Goal: Entertainment & Leisure: Browse casually

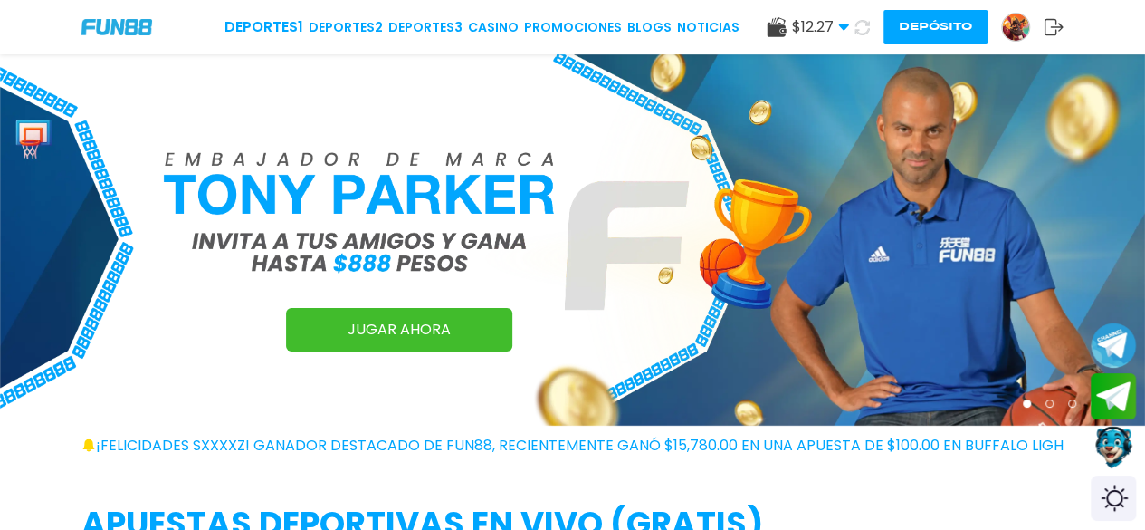
click at [586, 150] on img at bounding box center [572, 239] width 1145 height 371
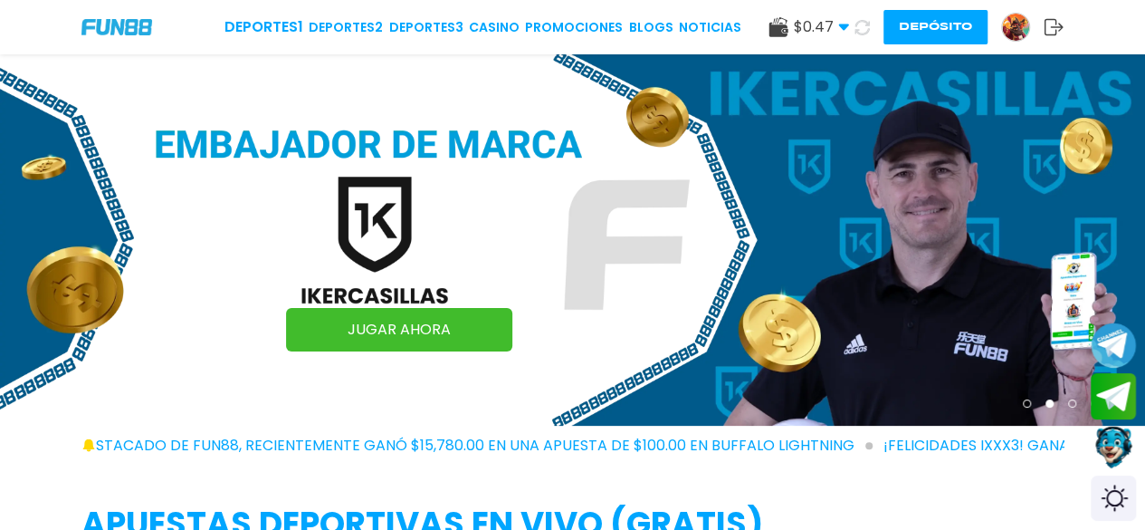
click at [491, 16] on div "Deportes 1 Deportes 2 Deportes 3 CASINO Promociones BLOGS NOTICIAS" at bounding box center [482, 27] width 517 height 22
click at [491, 21] on link "CASINO" at bounding box center [494, 27] width 51 height 19
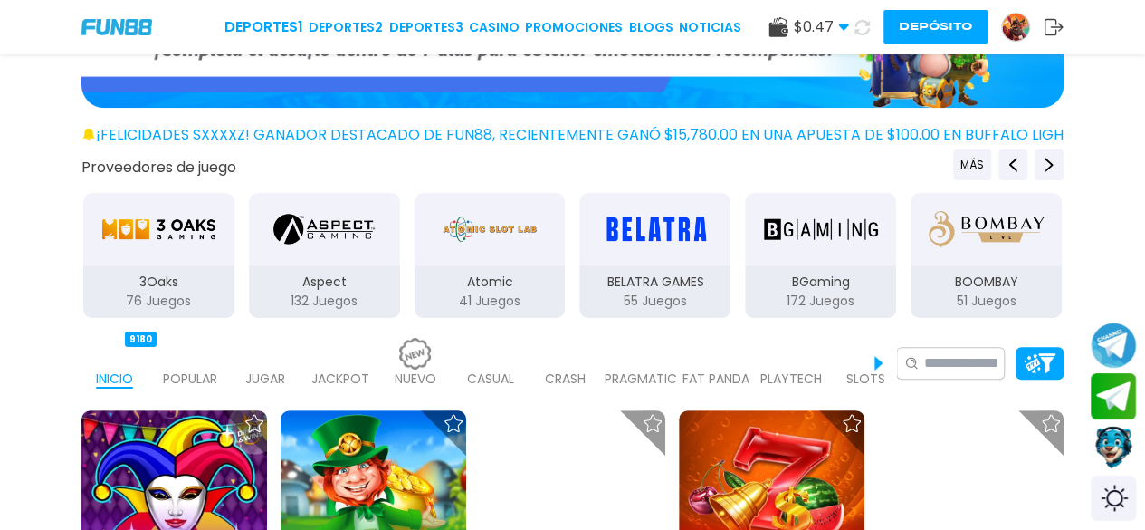
scroll to position [239, 0]
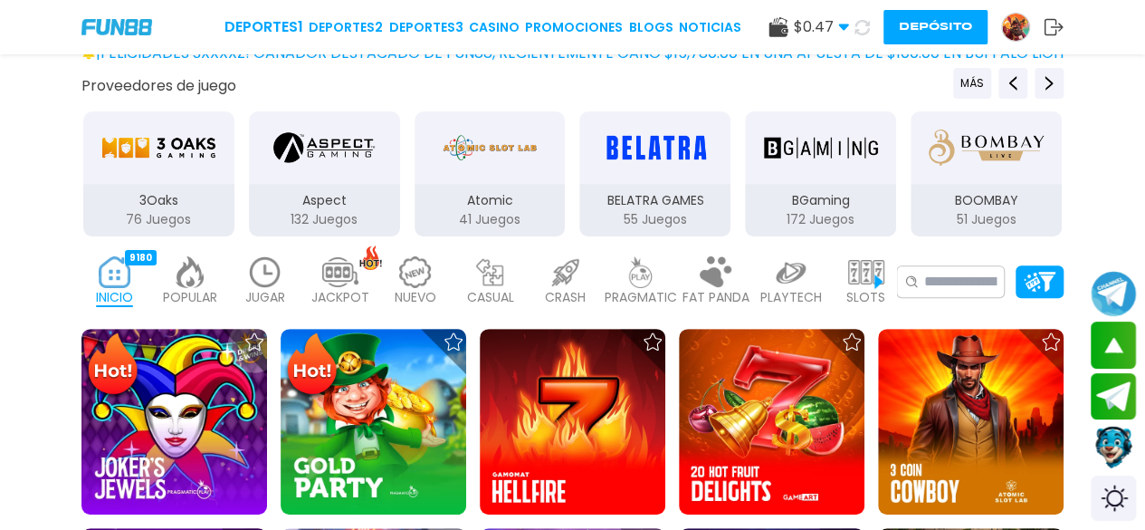
click at [124, 133] on img "3Oaks" at bounding box center [158, 147] width 114 height 51
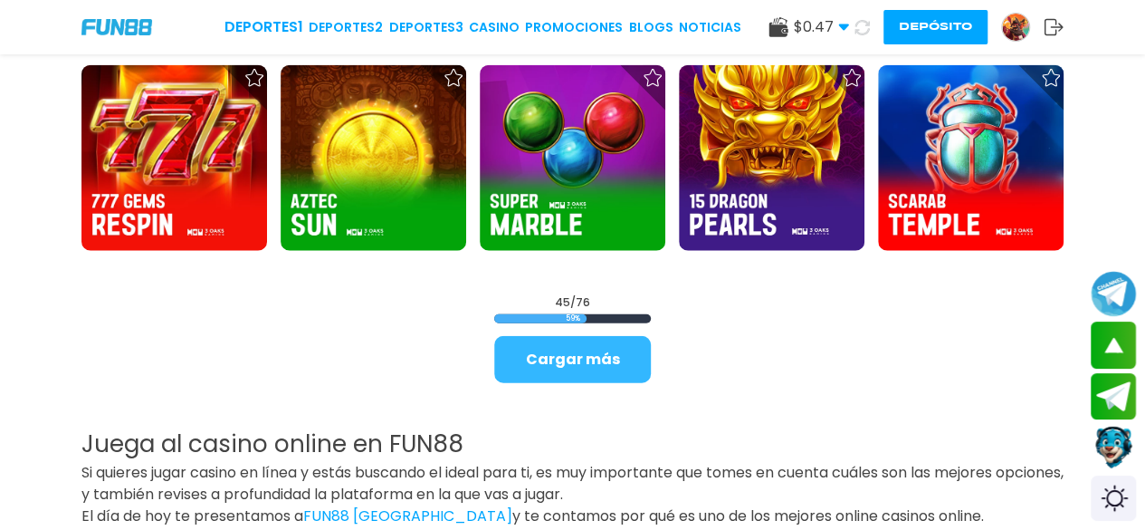
scroll to position [2096, 0]
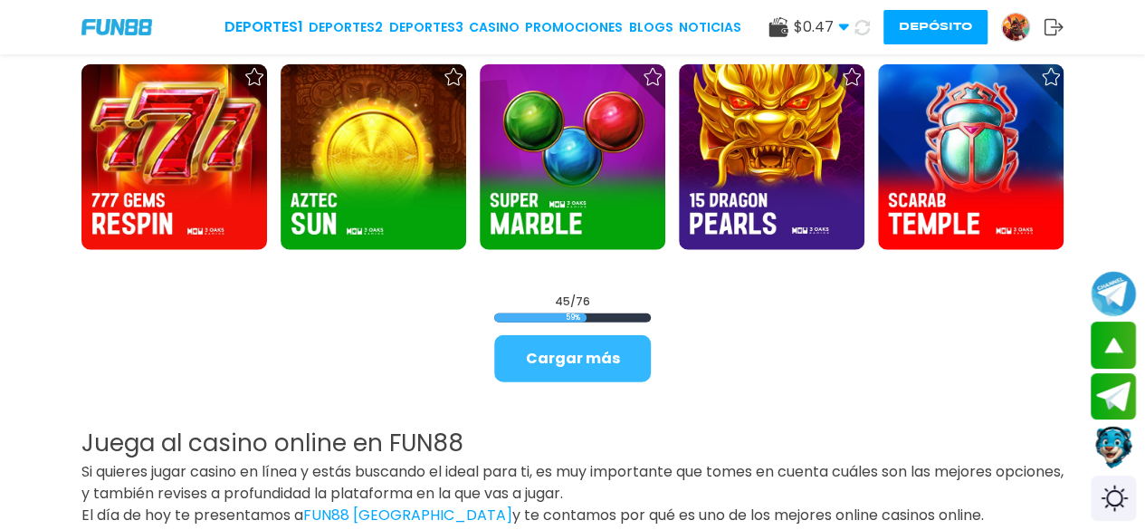
click at [536, 368] on button "Cargar más" at bounding box center [572, 358] width 157 height 47
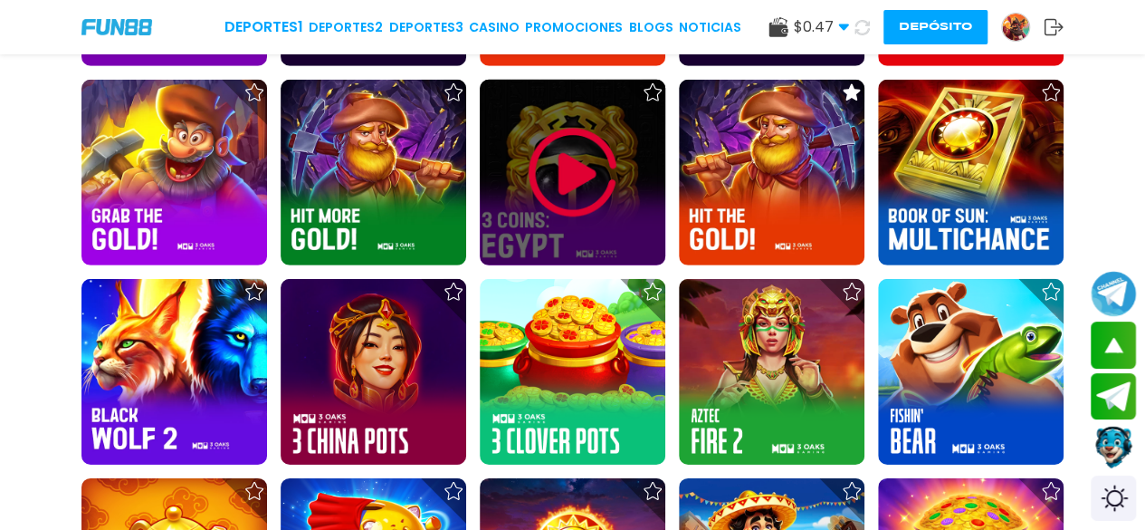
scroll to position [2690, 0]
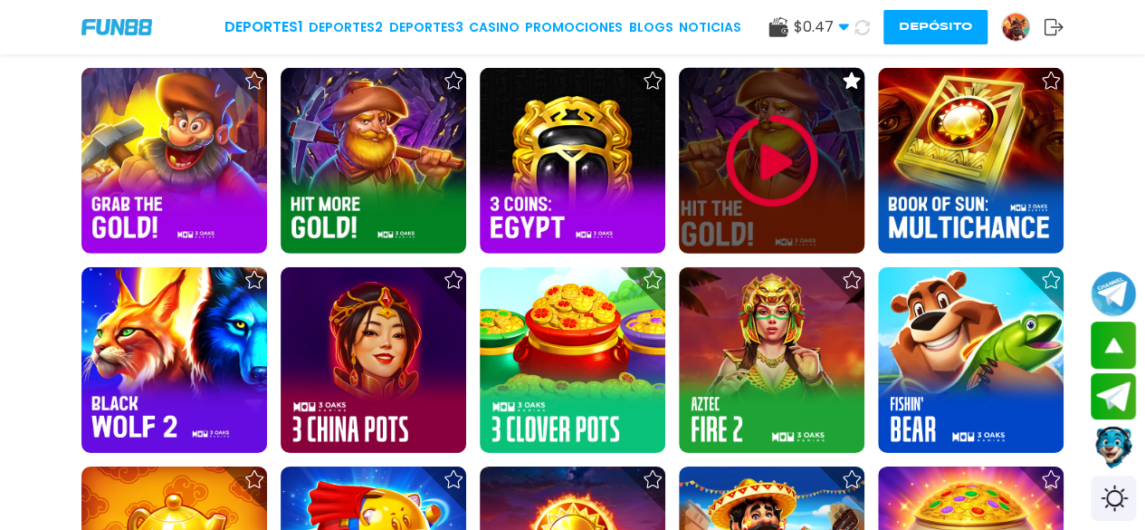
click at [782, 133] on img at bounding box center [772, 161] width 109 height 109
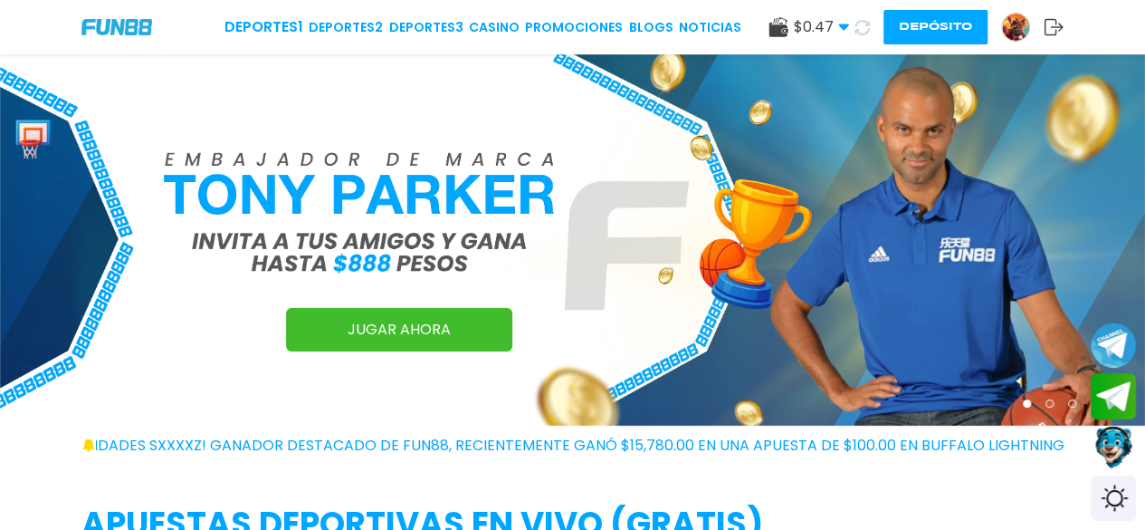
click at [1021, 15] on img at bounding box center [1015, 27] width 27 height 27
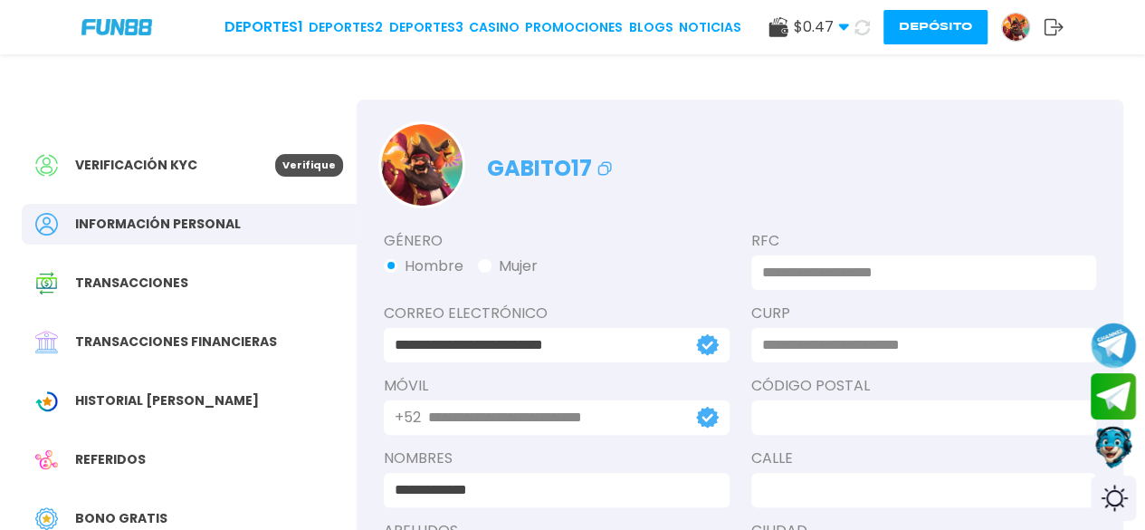
click at [449, 165] on img at bounding box center [421, 164] width 81 height 81
click at [442, 175] on img at bounding box center [421, 164] width 81 height 81
click at [416, 171] on img at bounding box center [421, 164] width 81 height 81
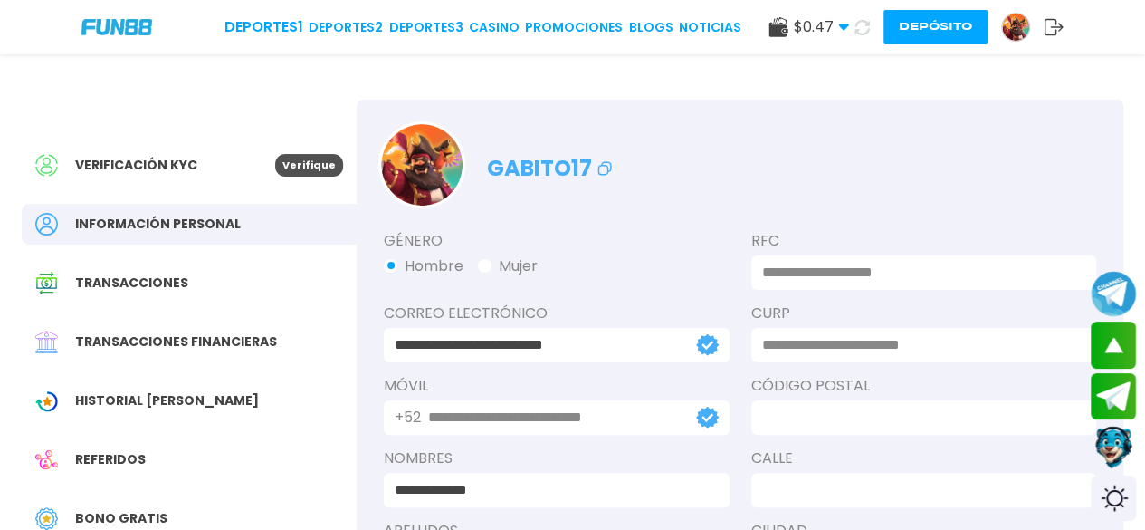
click at [429, 161] on img at bounding box center [421, 164] width 81 height 81
click at [154, 289] on span "Transacciones" at bounding box center [131, 282] width 113 height 19
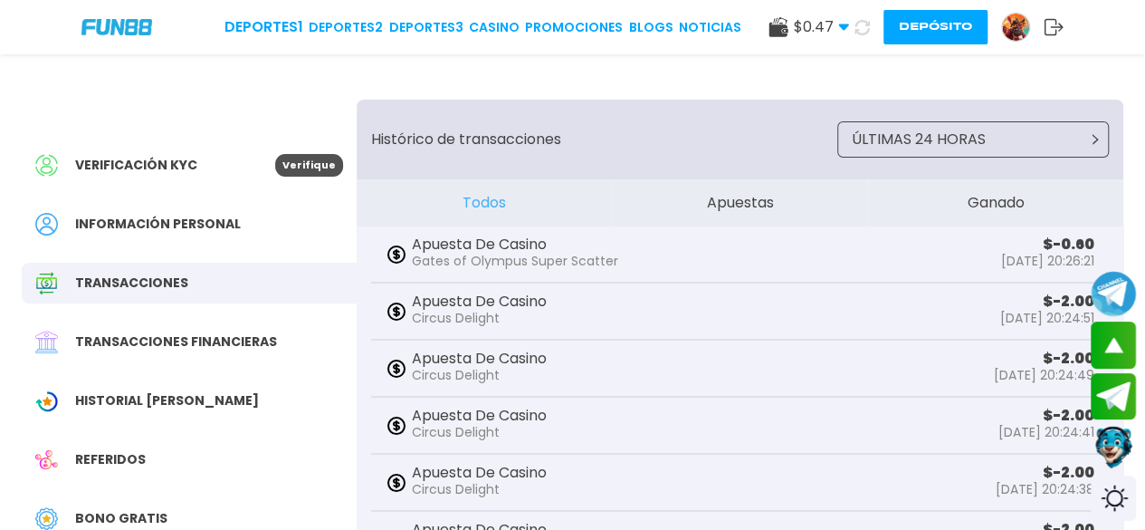
click at [176, 354] on div "Transacciones financieras" at bounding box center [189, 341] width 335 height 41
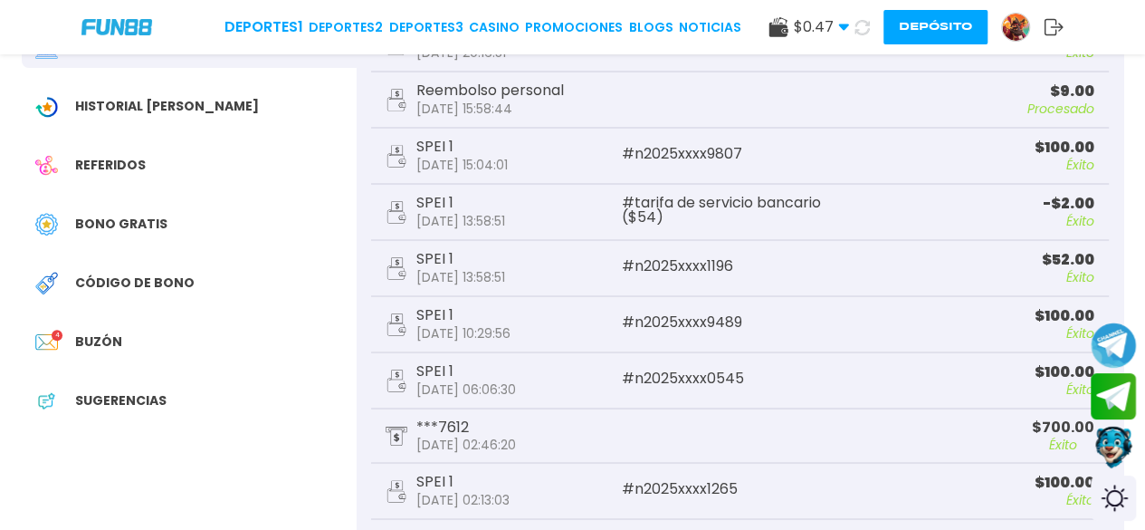
scroll to position [295, 0]
click at [163, 410] on div "Sugerencias" at bounding box center [189, 399] width 335 height 41
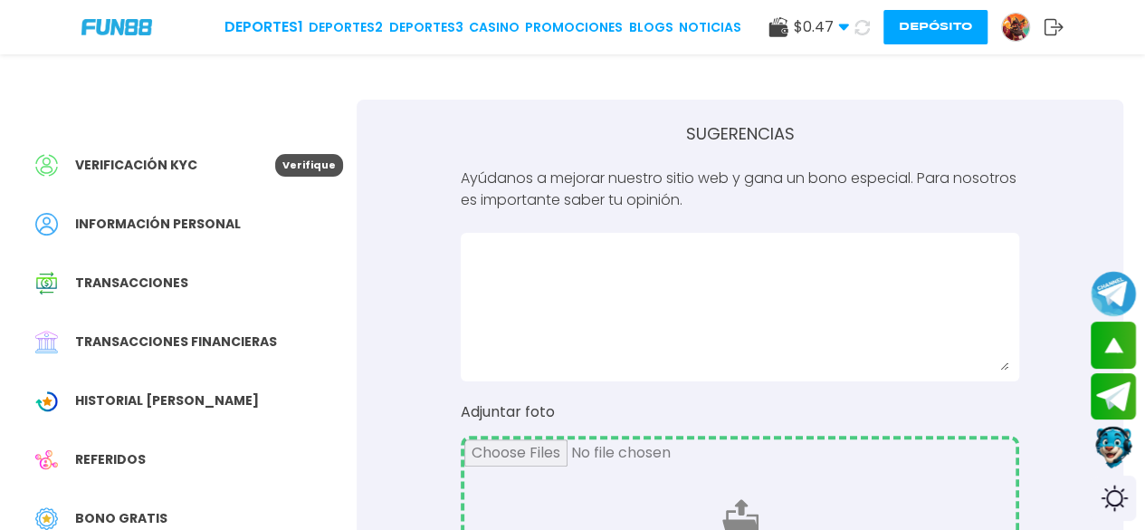
click at [936, 23] on button "Depósito" at bounding box center [935, 27] width 104 height 34
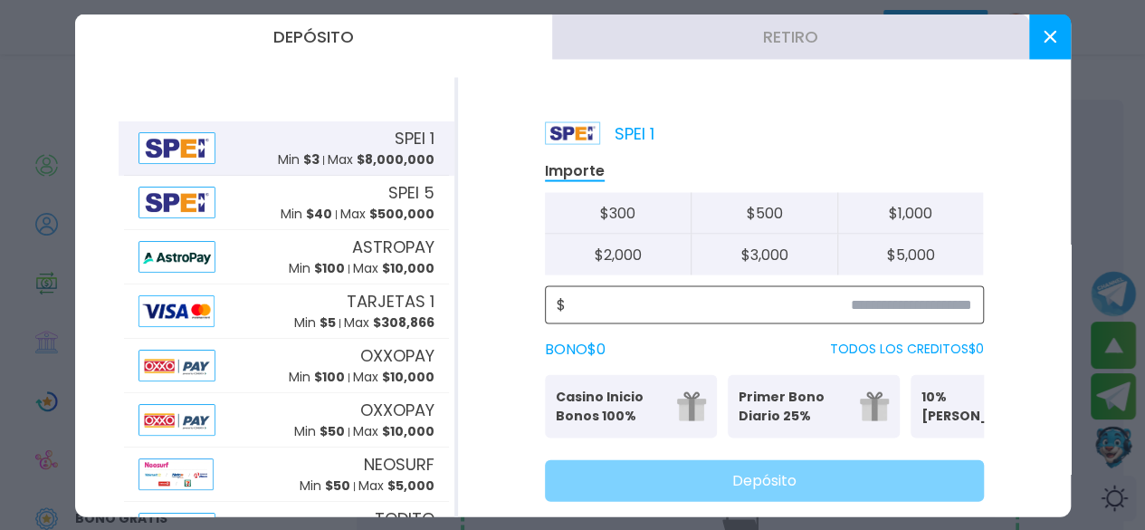
click at [932, 300] on input at bounding box center [769, 304] width 406 height 22
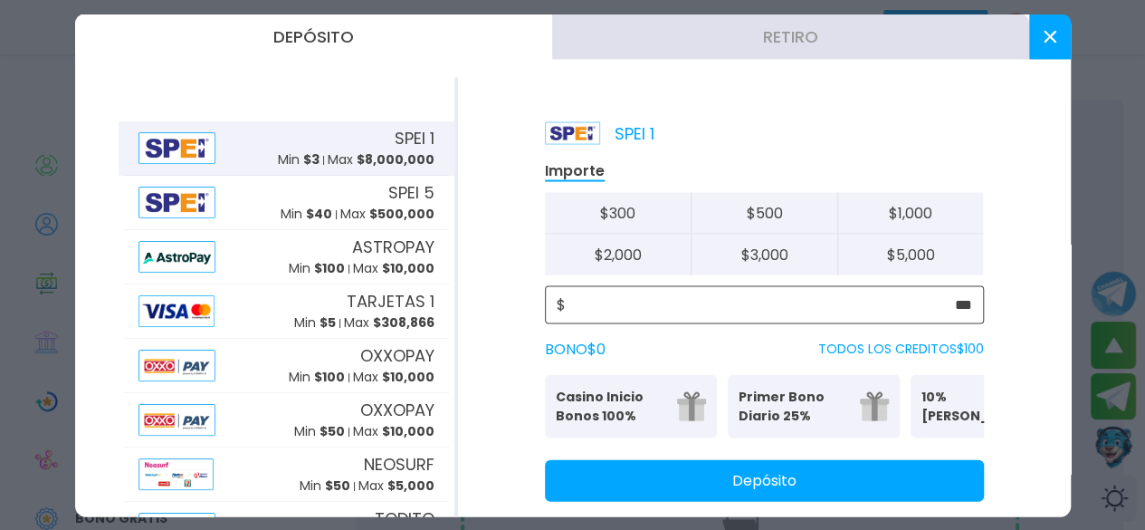
type input "***"
click at [781, 501] on button "Depósito" at bounding box center [764, 480] width 439 height 42
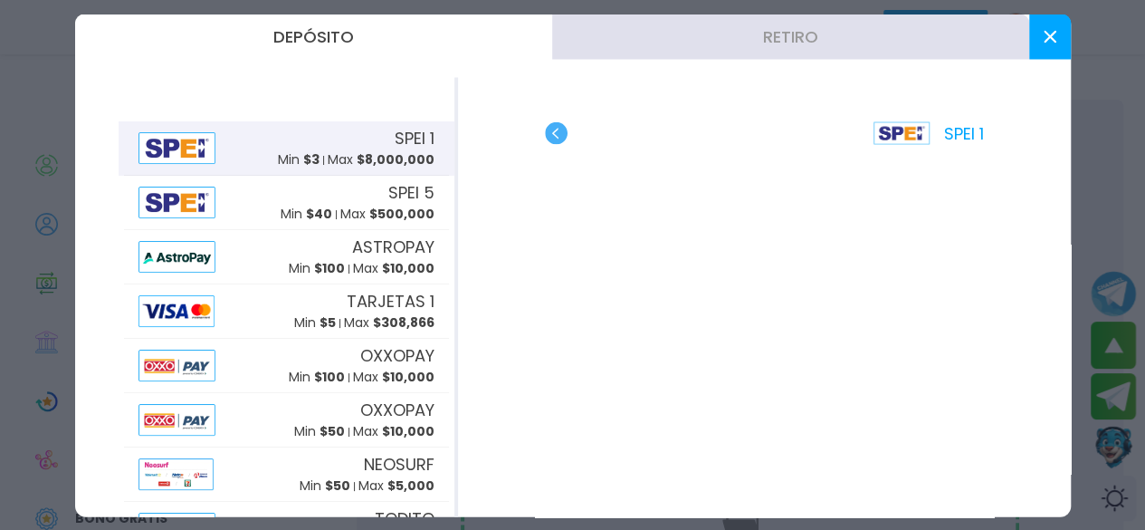
click at [1049, 33] on icon at bounding box center [1050, 36] width 13 height 13
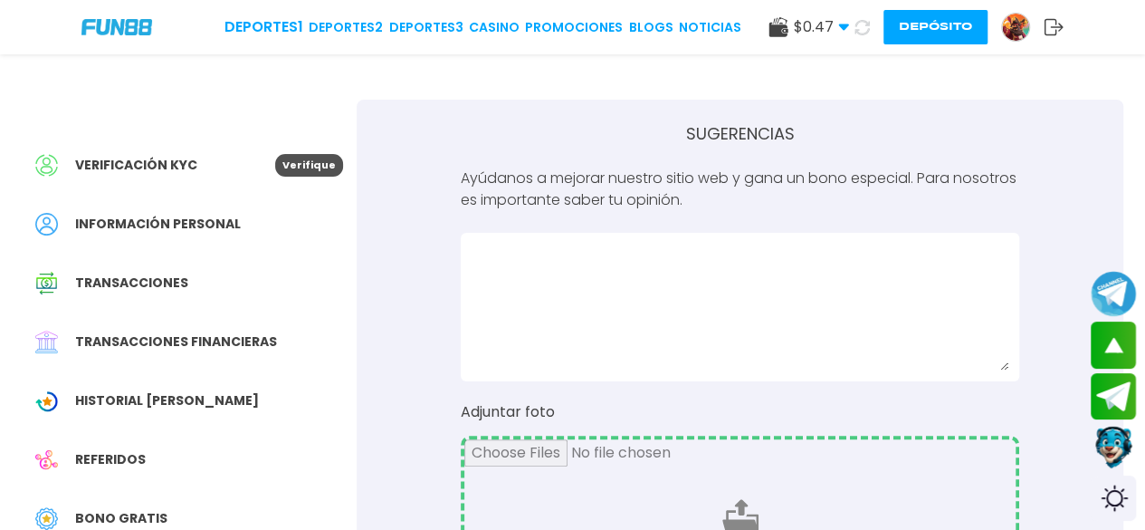
click at [867, 26] on icon at bounding box center [861, 27] width 15 height 15
click at [493, 38] on div "Deportes 1 Deportes 2 Deportes 3 CASINO Promociones BLOGS NOTICIAS $ 100.47 Din…" at bounding box center [572, 27] width 1145 height 54
click at [496, 30] on link "CASINO" at bounding box center [487, 27] width 51 height 19
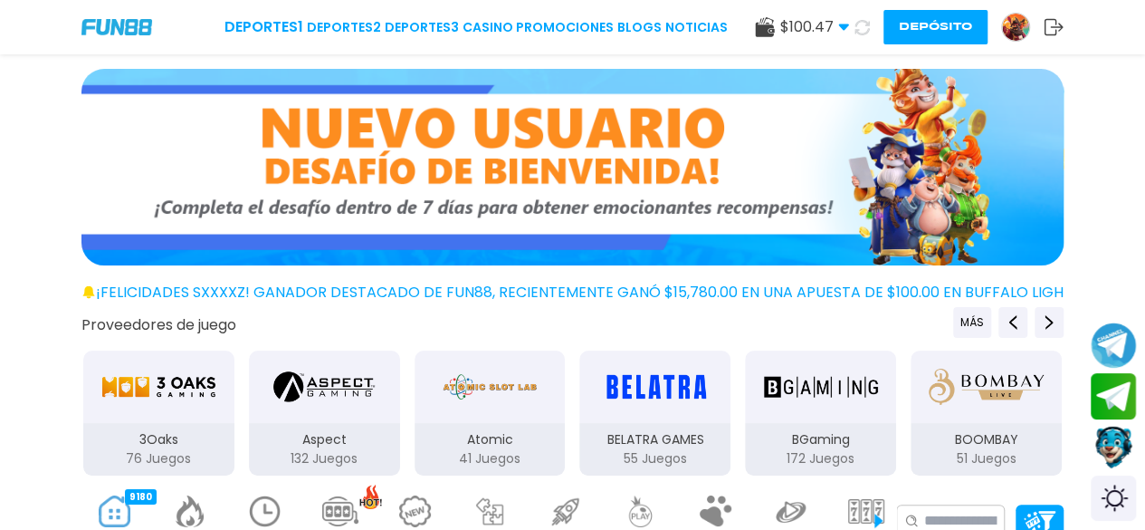
click at [270, 504] on img at bounding box center [265, 511] width 36 height 32
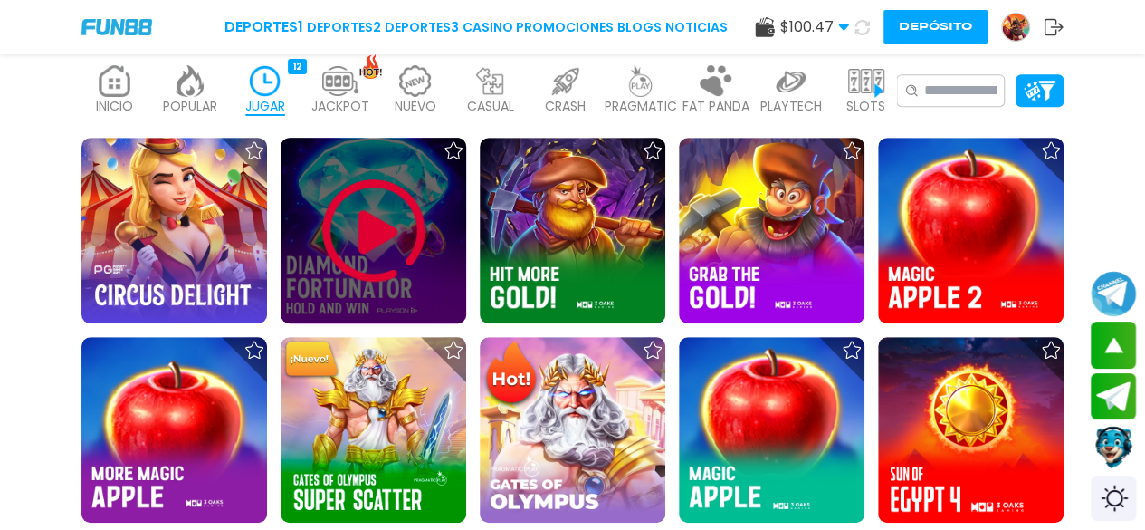
scroll to position [472, 0]
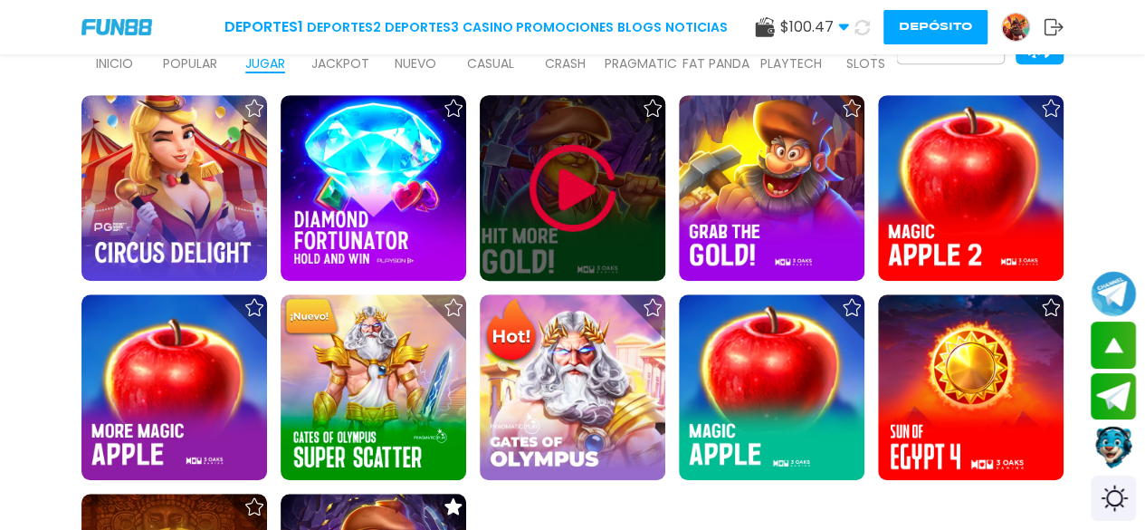
click at [587, 186] on img at bounding box center [573, 188] width 109 height 109
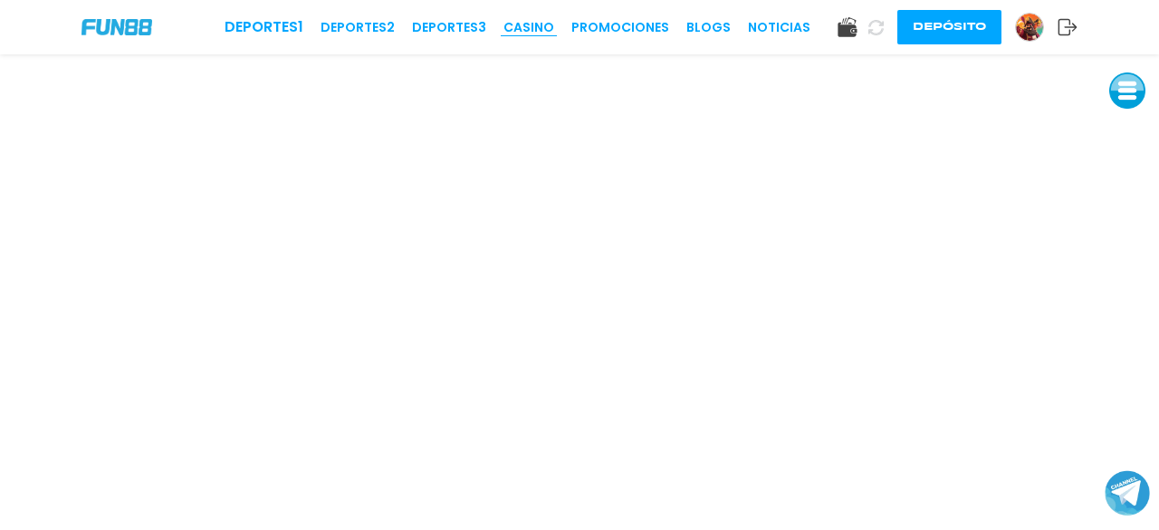
click at [520, 18] on link "CASINO" at bounding box center [528, 27] width 51 height 19
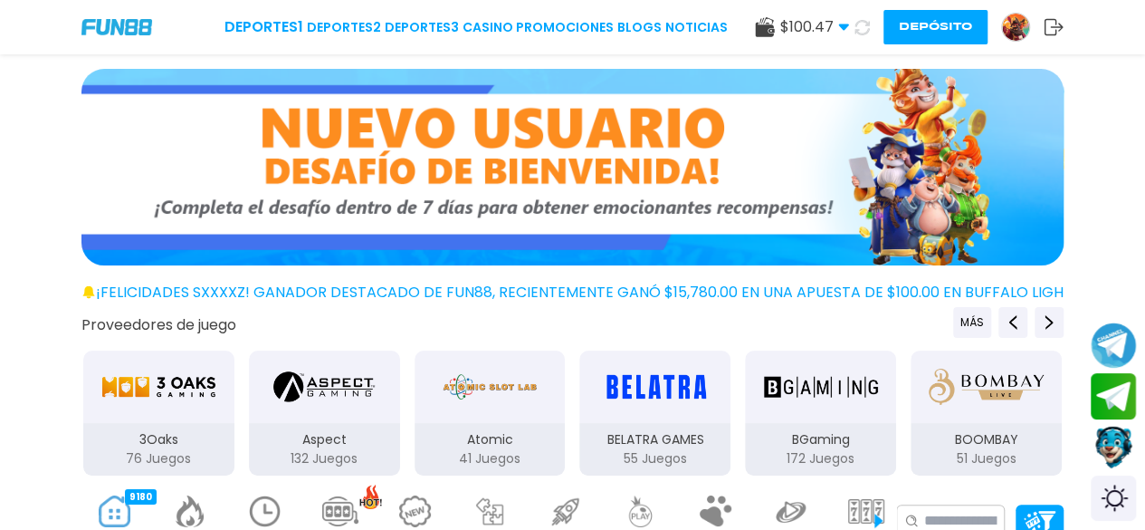
click at [255, 504] on img at bounding box center [265, 511] width 36 height 32
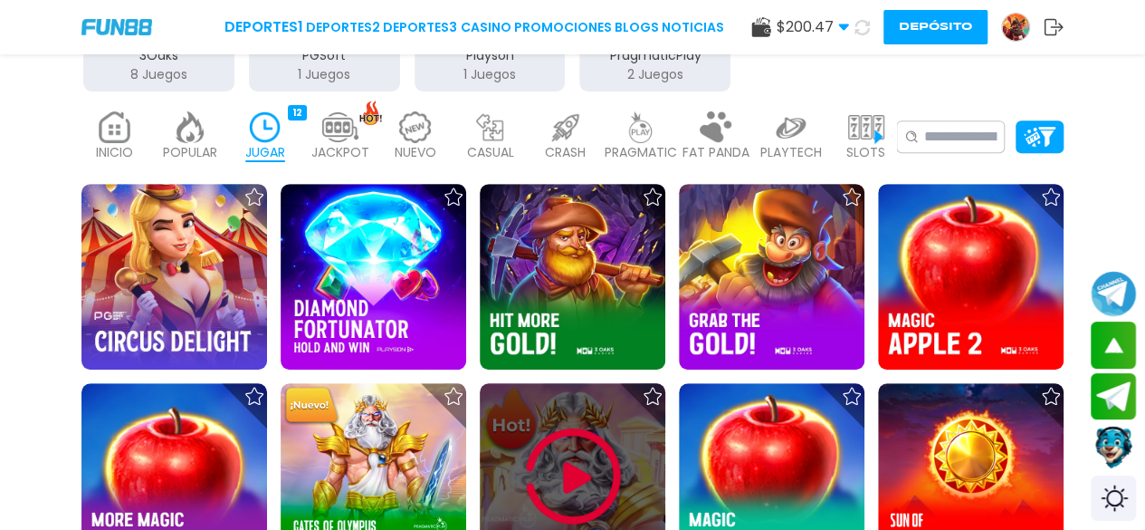
scroll to position [390, 0]
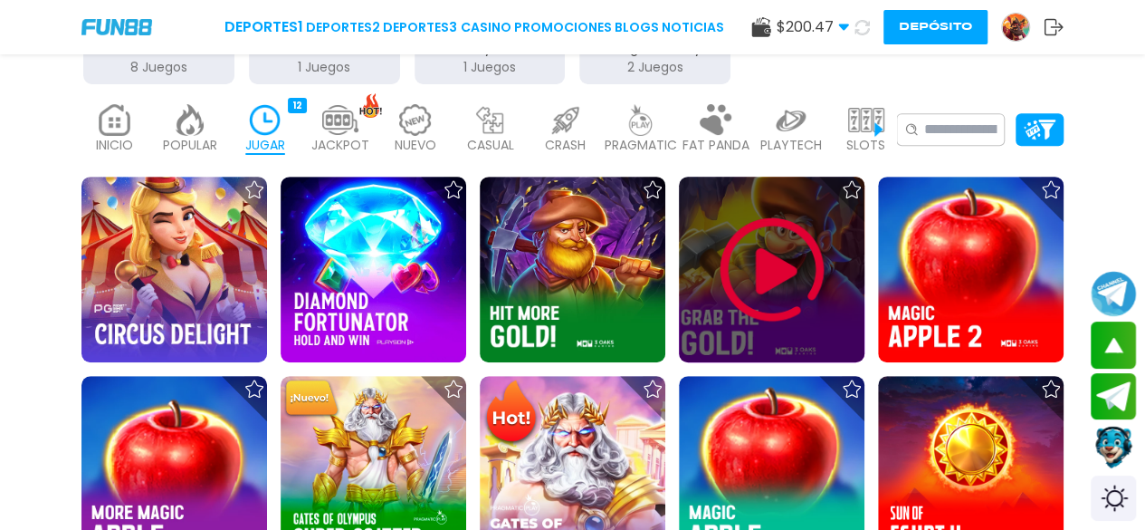
click at [766, 283] on img at bounding box center [772, 269] width 109 height 109
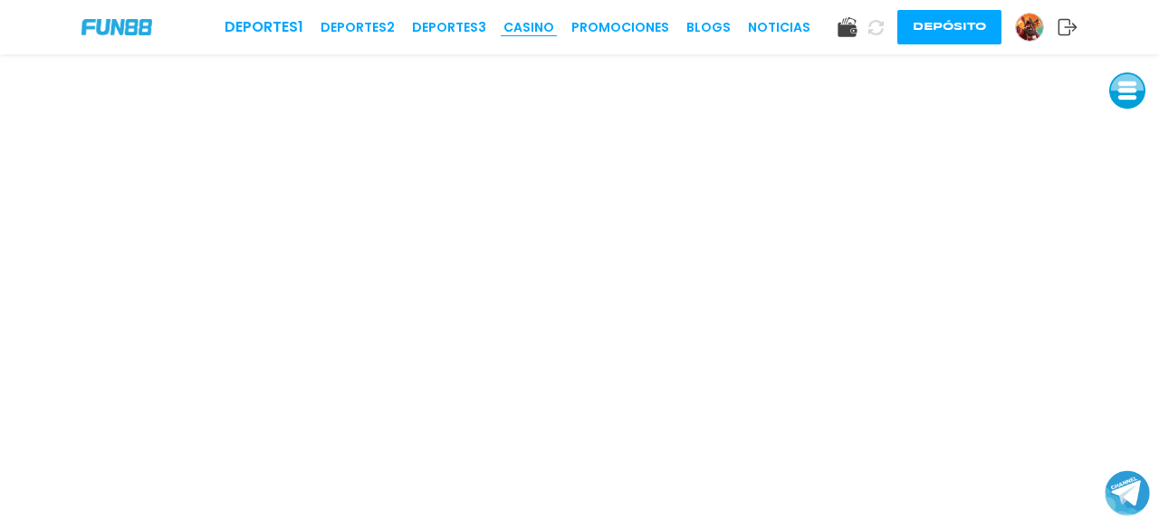
click at [532, 32] on link "CASINO" at bounding box center [528, 27] width 51 height 19
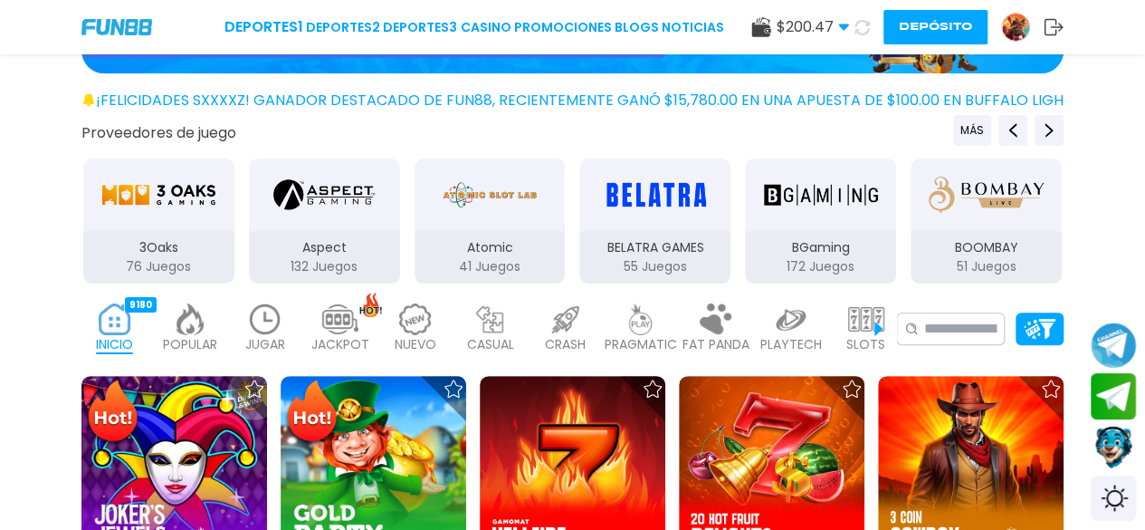
scroll to position [200, 0]
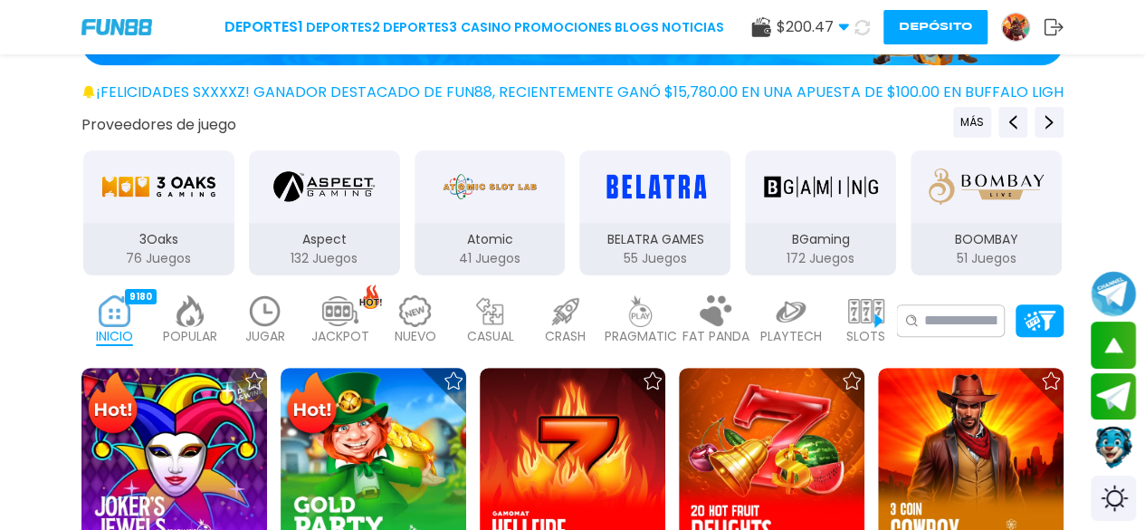
click at [239, 312] on div "JUGAR 12" at bounding box center [265, 320] width 66 height 72
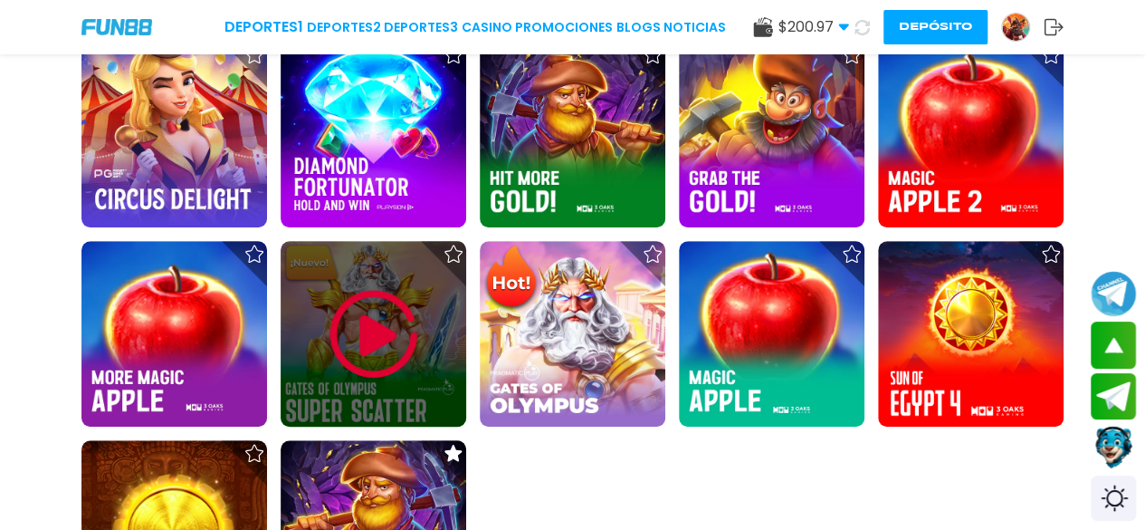
scroll to position [501, 0]
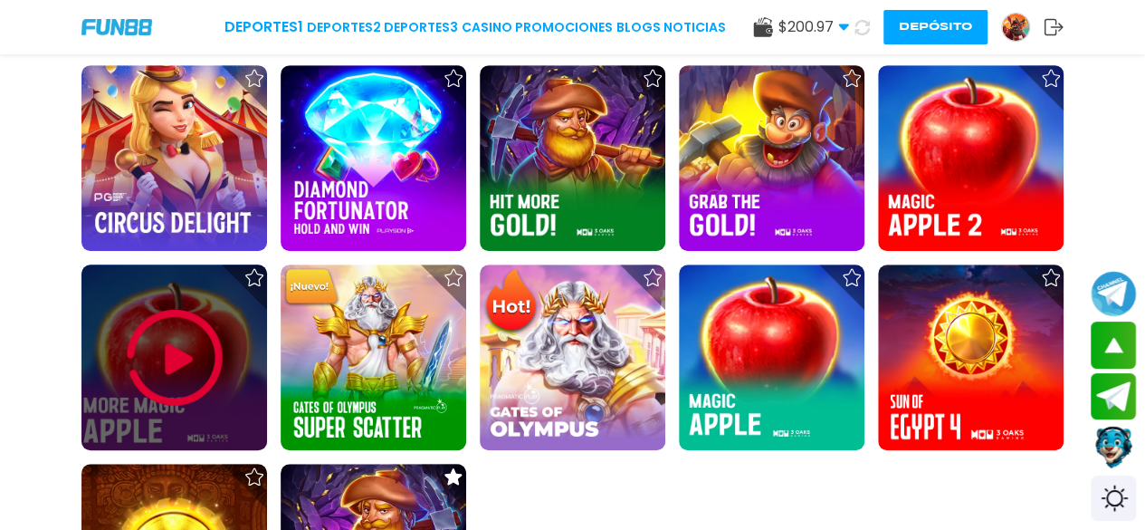
click at [190, 358] on img at bounding box center [174, 357] width 109 height 109
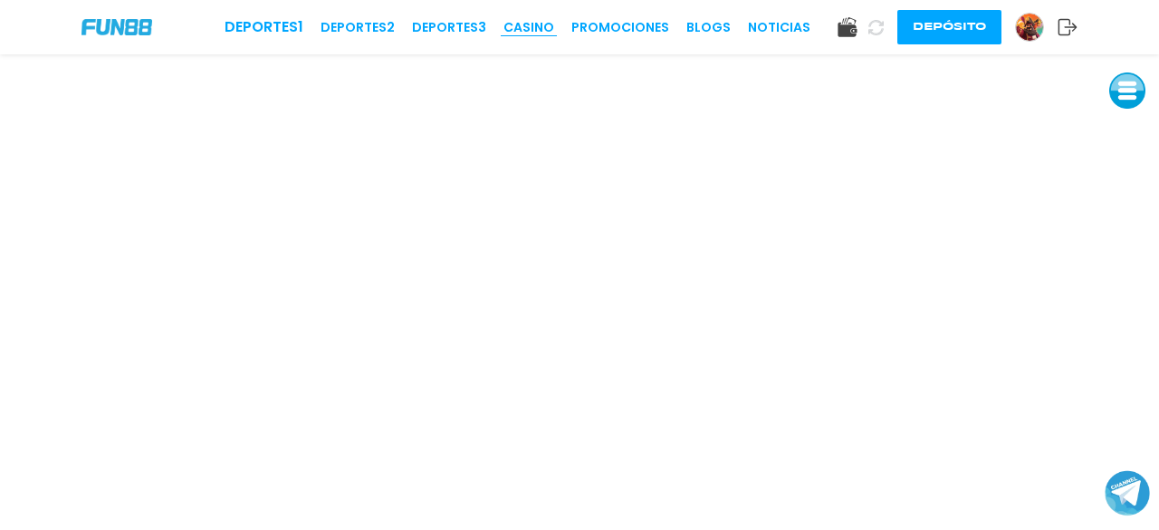
click at [549, 19] on link "CASINO" at bounding box center [528, 27] width 51 height 19
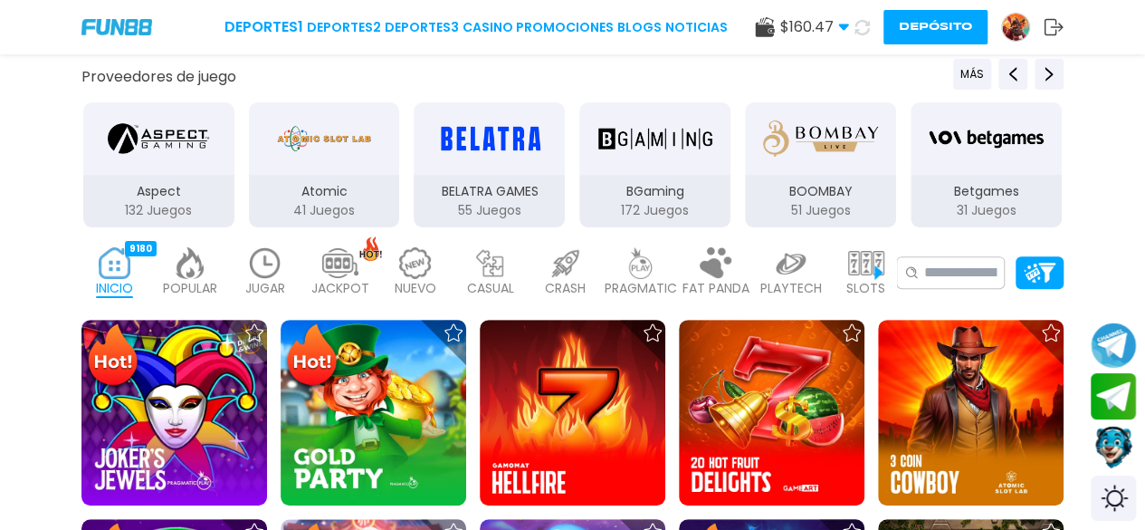
scroll to position [251, 0]
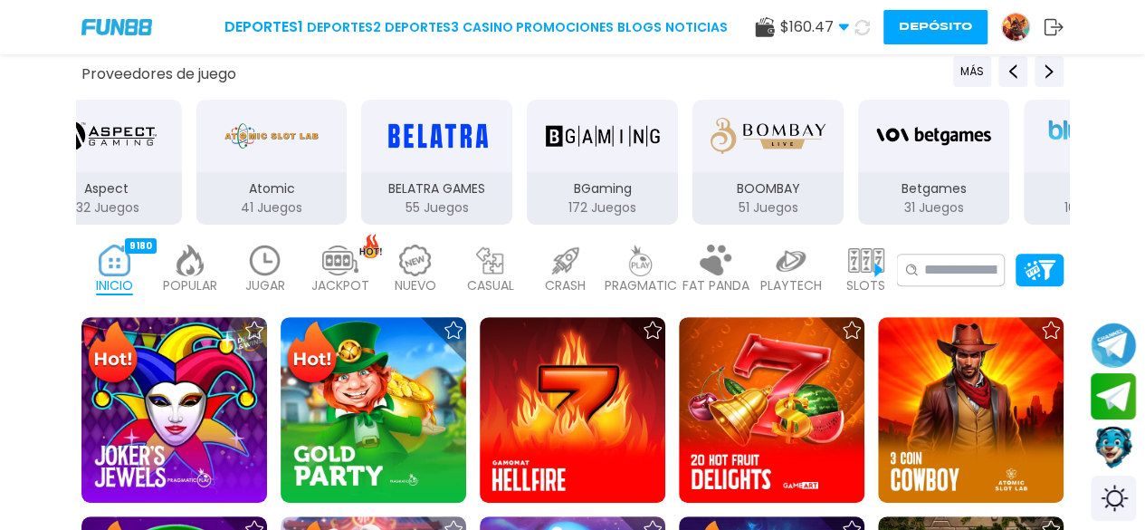
click at [279, 261] on img at bounding box center [265, 260] width 36 height 32
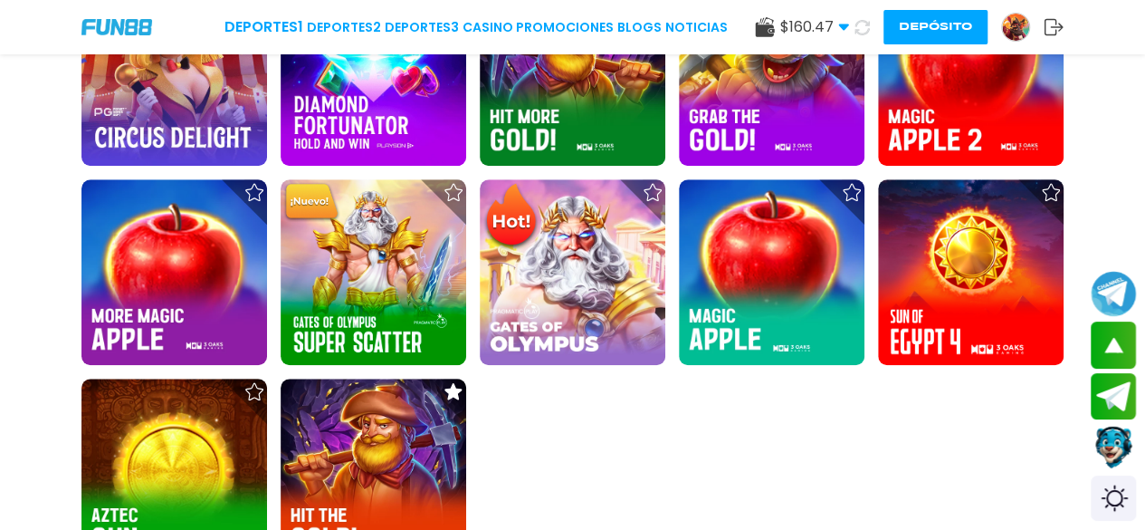
scroll to position [587, 0]
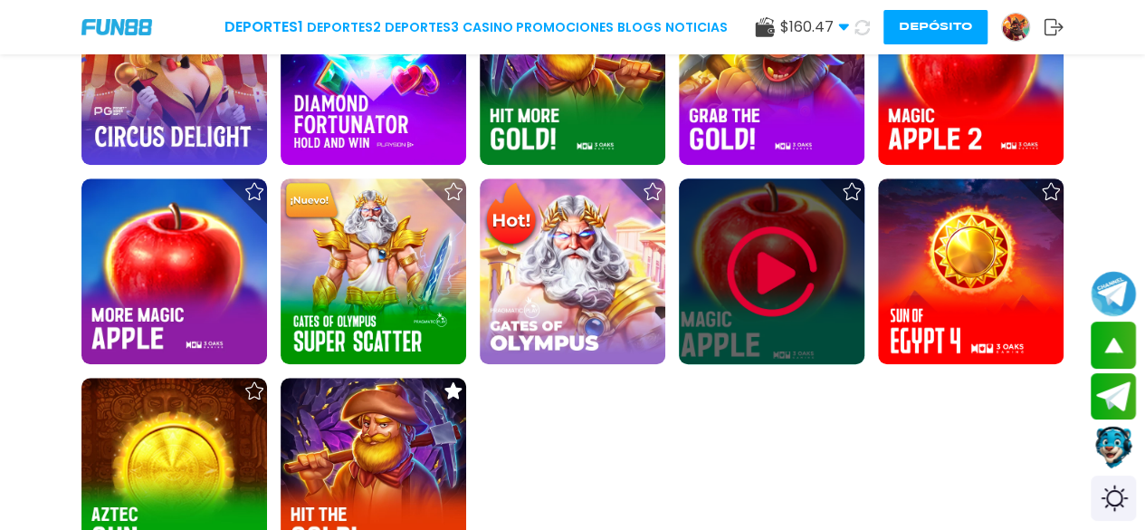
click at [793, 260] on img at bounding box center [772, 271] width 109 height 109
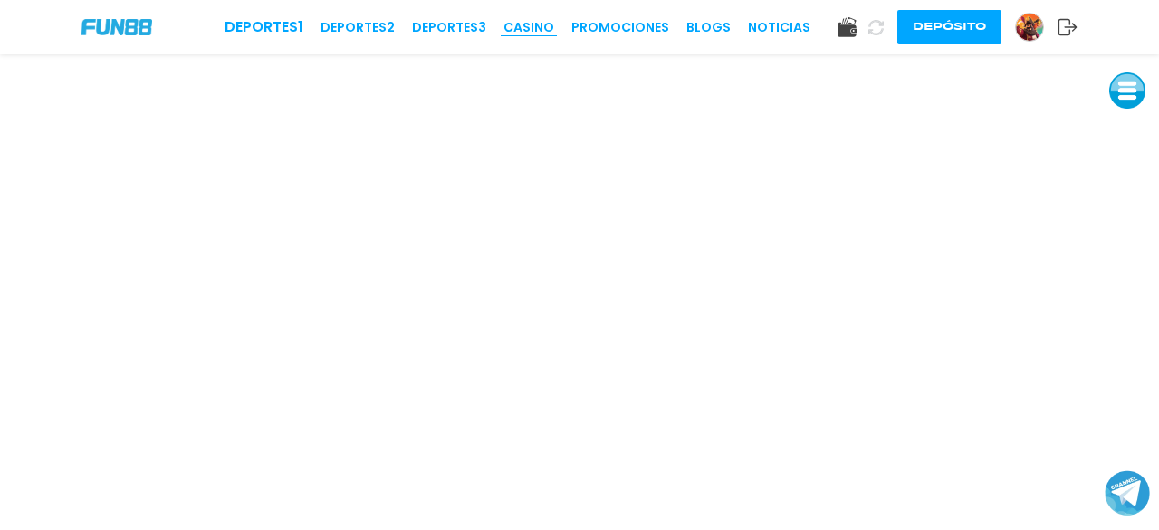
click at [529, 24] on link "CASINO" at bounding box center [528, 27] width 51 height 19
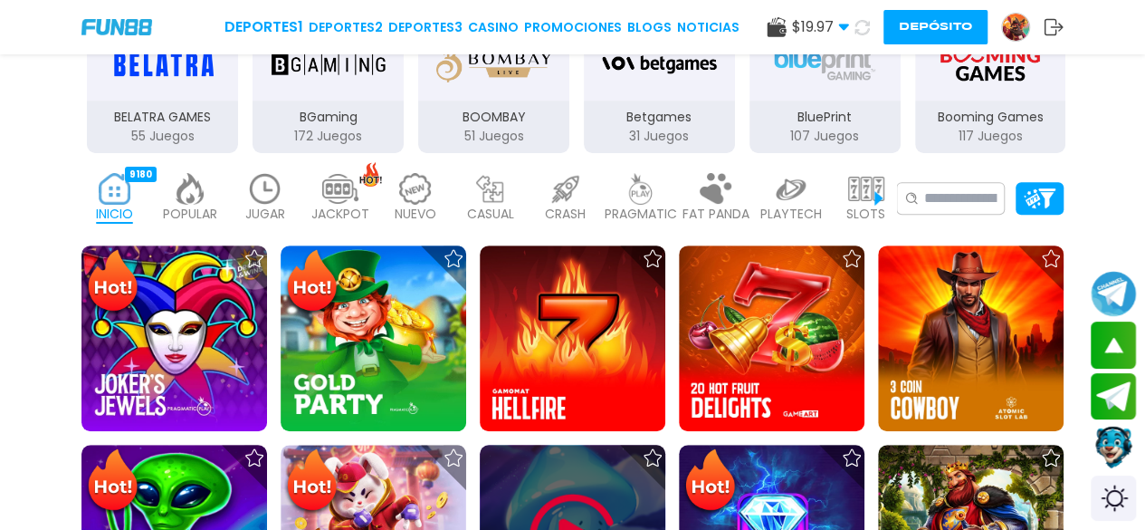
scroll to position [321, 0]
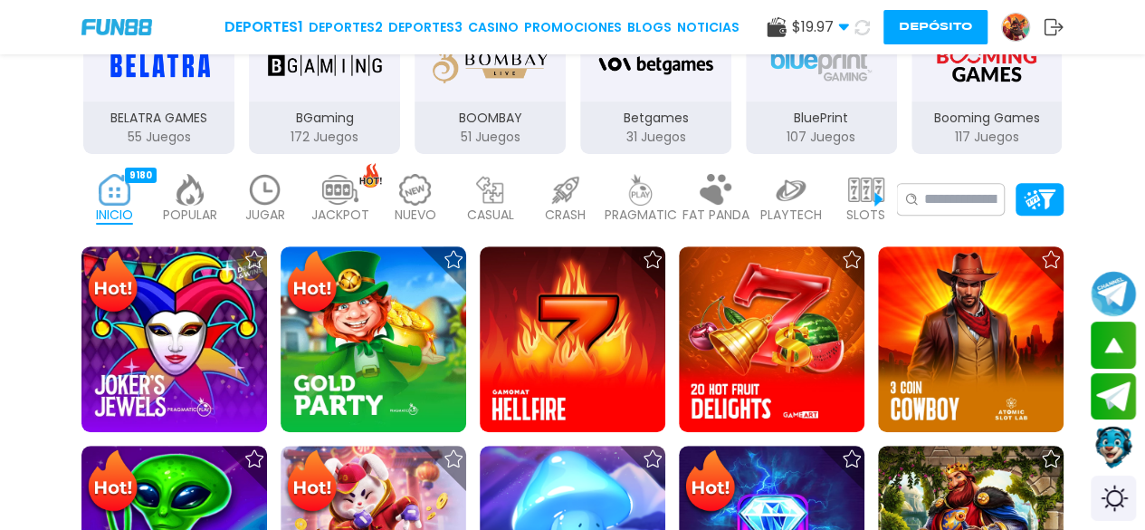
click at [259, 177] on img at bounding box center [265, 190] width 36 height 32
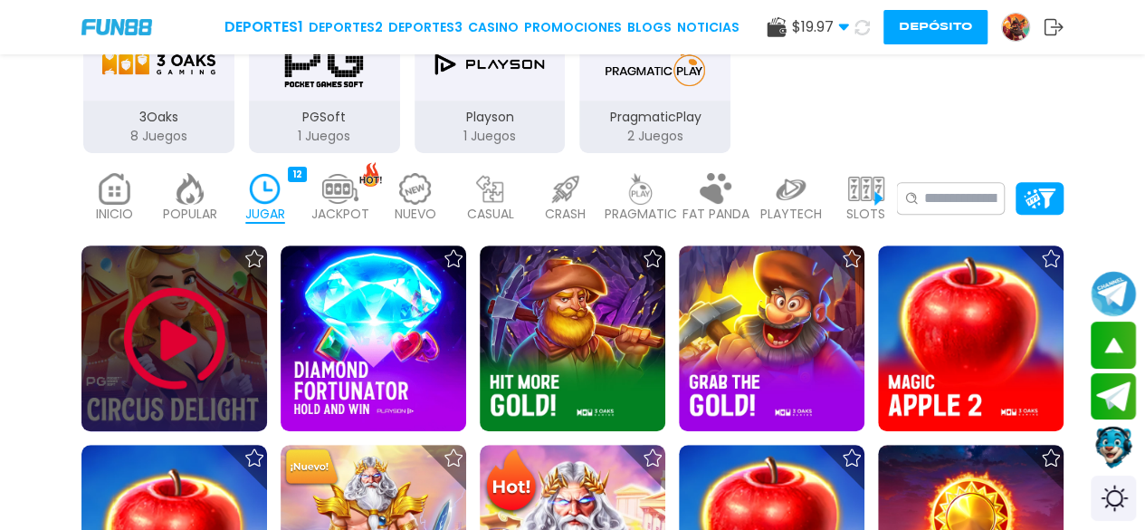
click at [185, 334] on img at bounding box center [174, 338] width 109 height 109
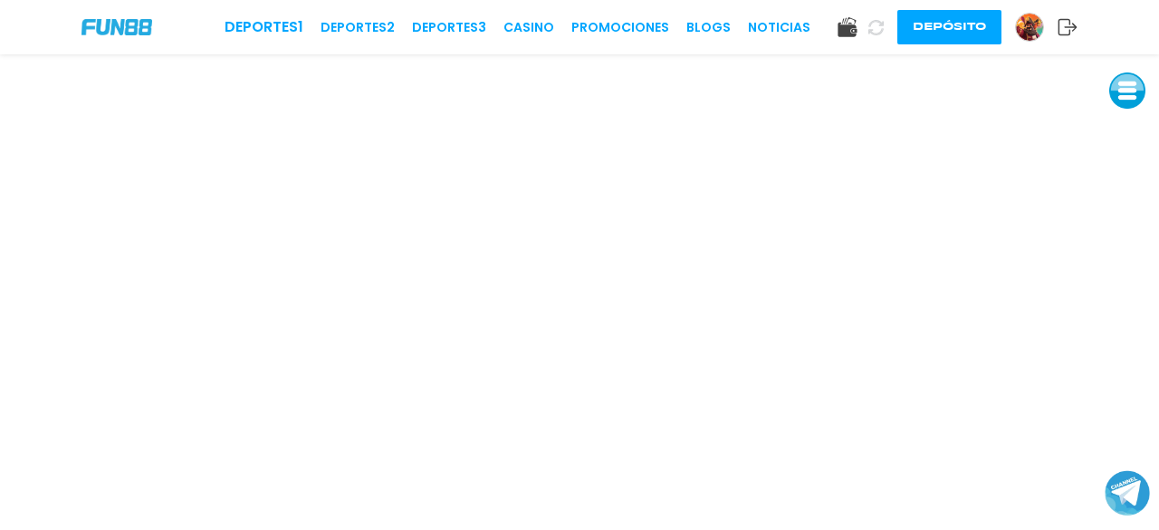
click at [506, 21] on div "Deportes 1 Deportes 2 Deportes 3 CASINO Promociones BLOGS NOTICIAS" at bounding box center [517, 27] width 586 height 22
click at [511, 21] on link "CASINO" at bounding box center [528, 27] width 51 height 19
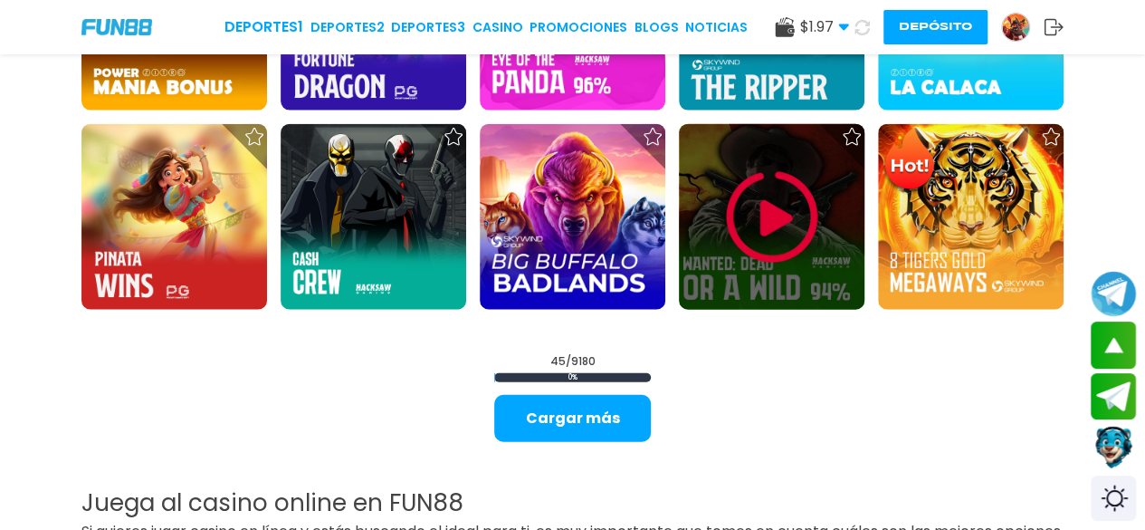
scroll to position [2025, 0]
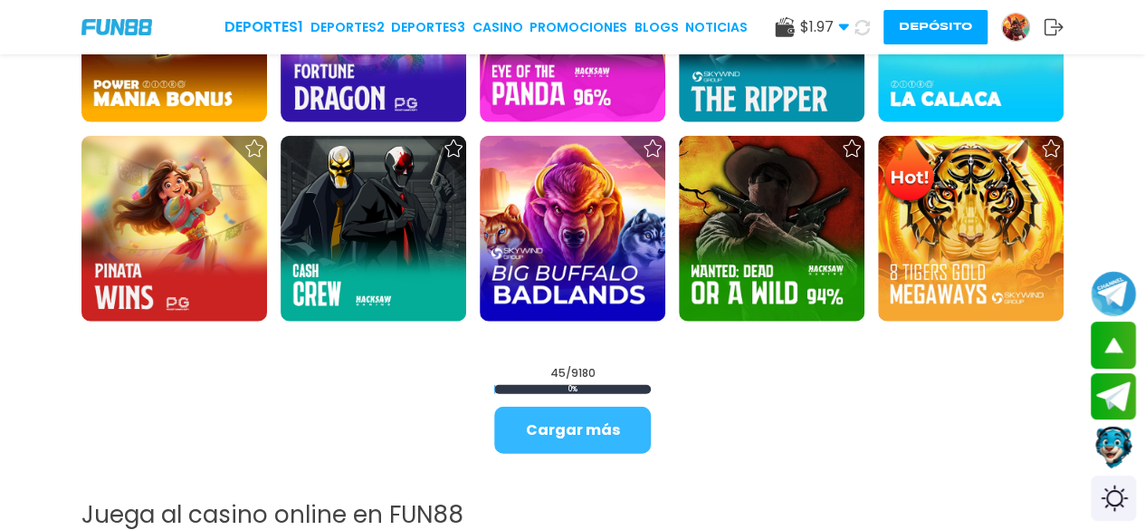
click at [567, 425] on button "Cargar más" at bounding box center [572, 429] width 157 height 47
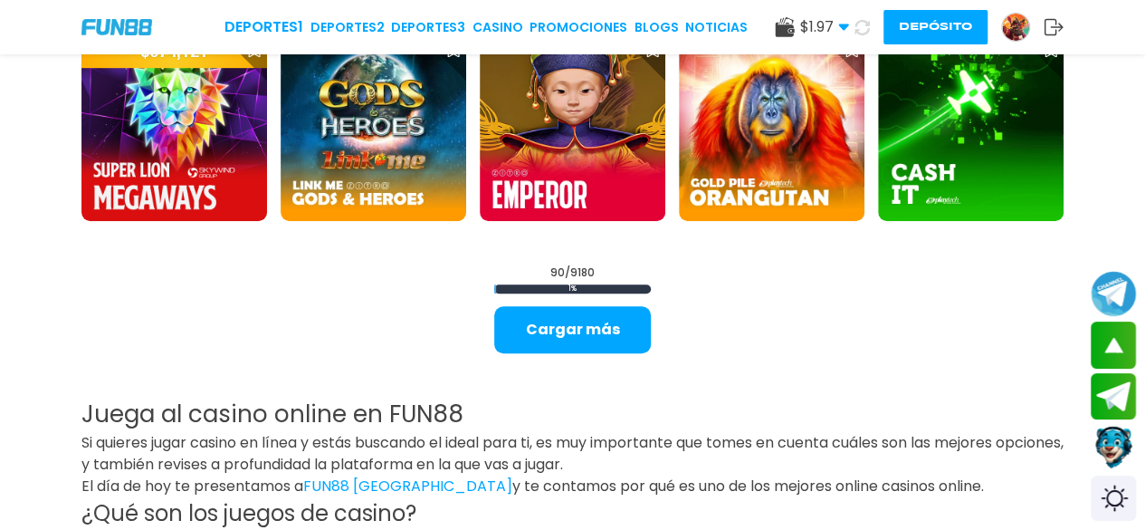
scroll to position [3828, 0]
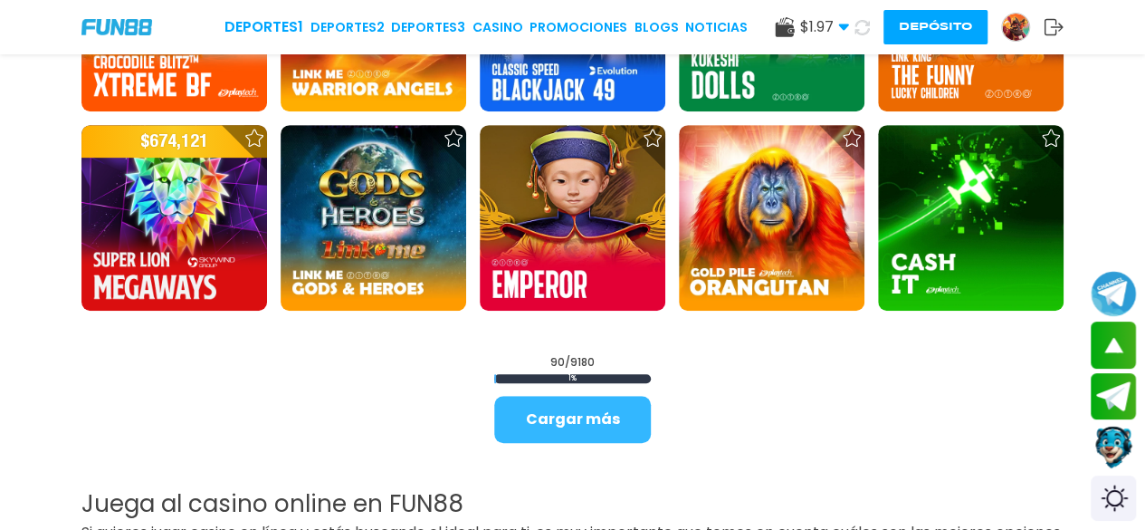
click at [608, 419] on button "Cargar más" at bounding box center [572, 419] width 157 height 47
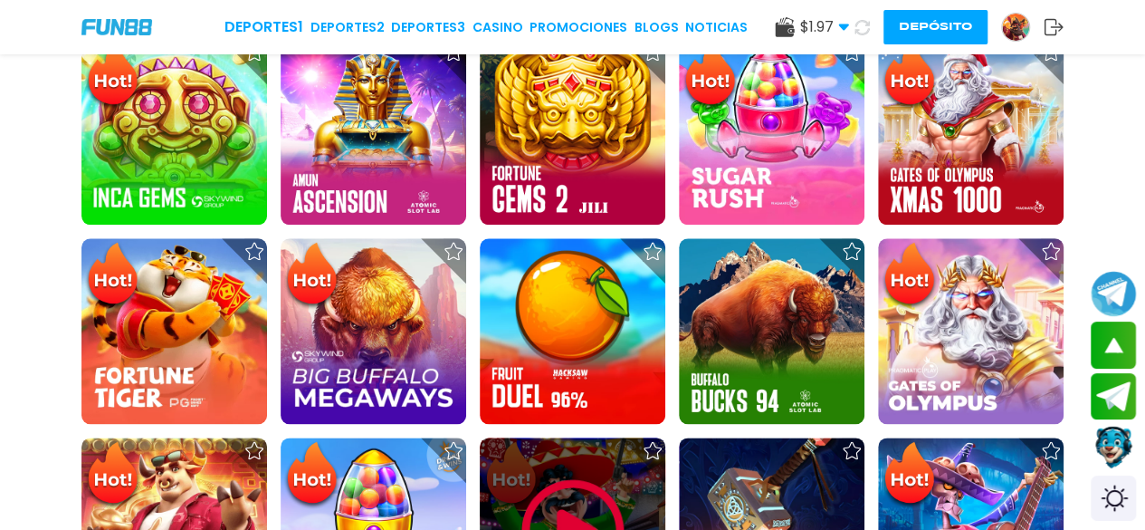
scroll to position [925, 0]
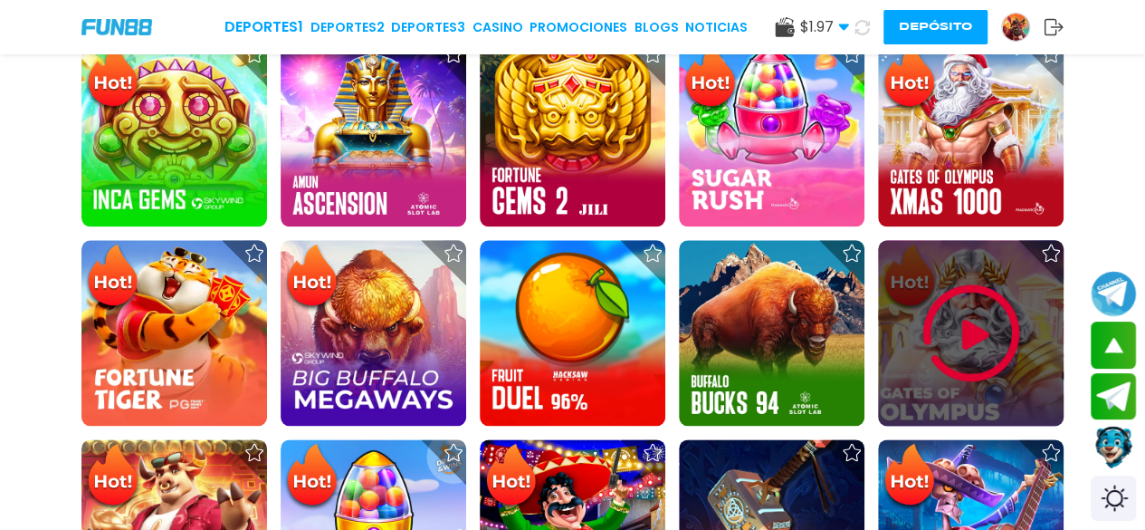
click at [954, 309] on img at bounding box center [971, 333] width 109 height 109
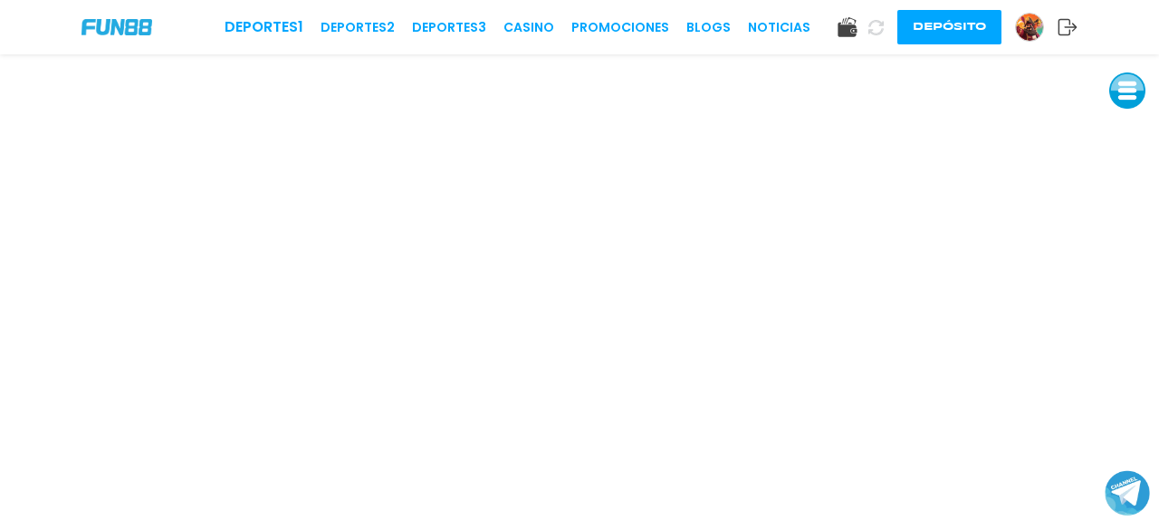
click at [1031, 26] on img at bounding box center [1029, 27] width 27 height 27
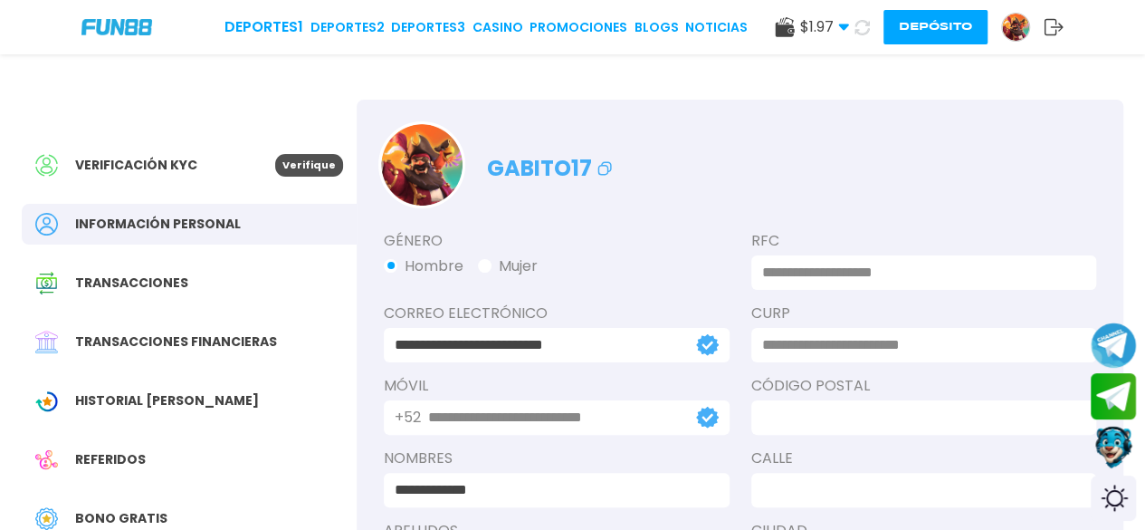
click at [133, 512] on span "Bono Gratis" at bounding box center [121, 518] width 92 height 19
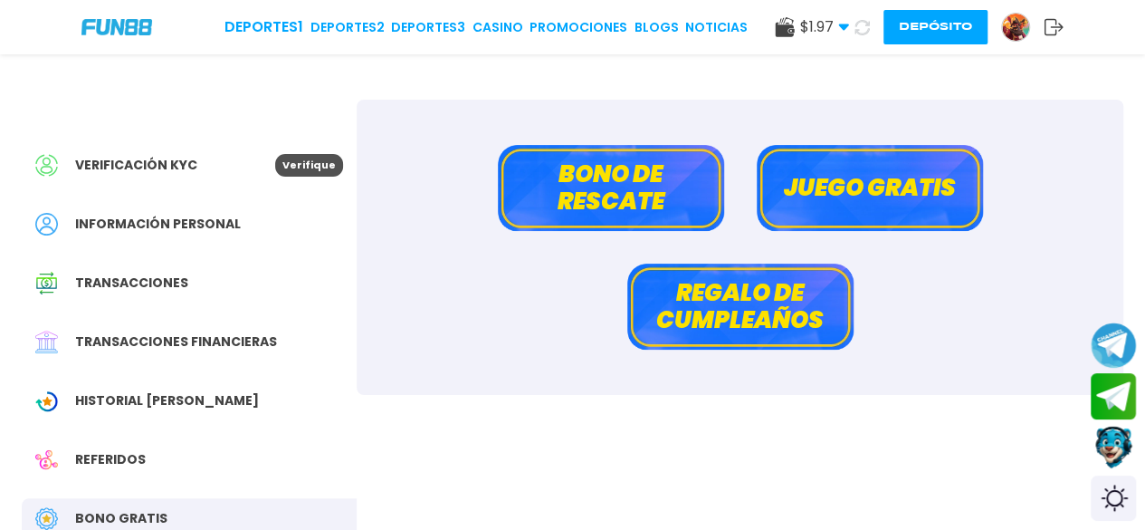
click at [556, 211] on button "Bono de rescate" at bounding box center [611, 188] width 226 height 86
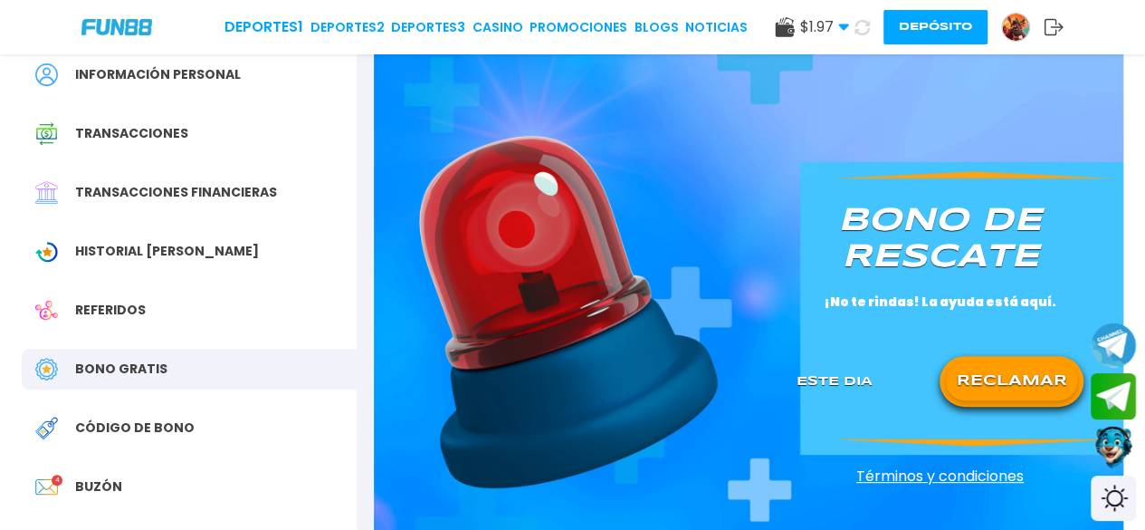
scroll to position [152, 0]
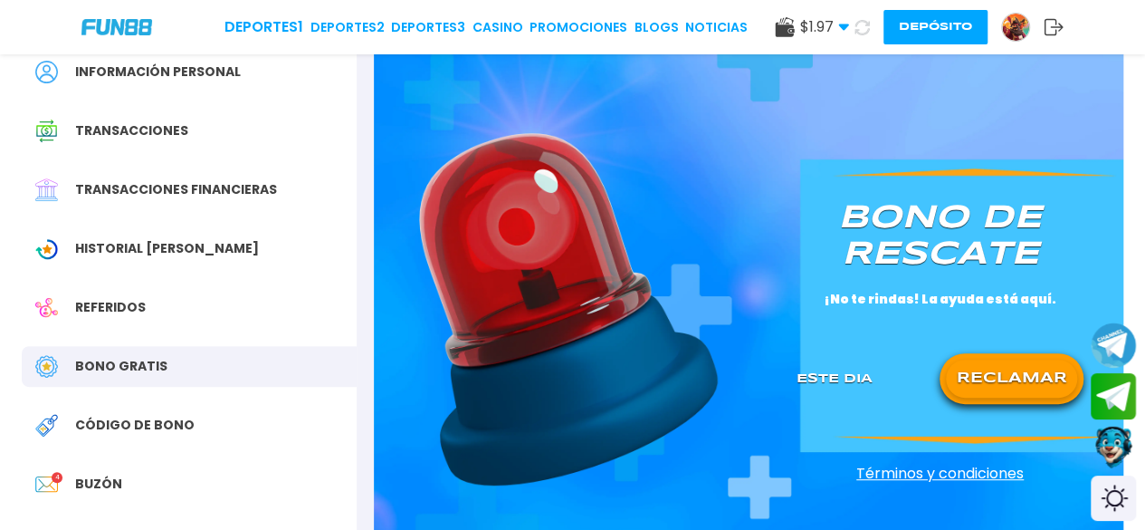
click at [1013, 377] on button "RECLAMAR" at bounding box center [1011, 378] width 131 height 38
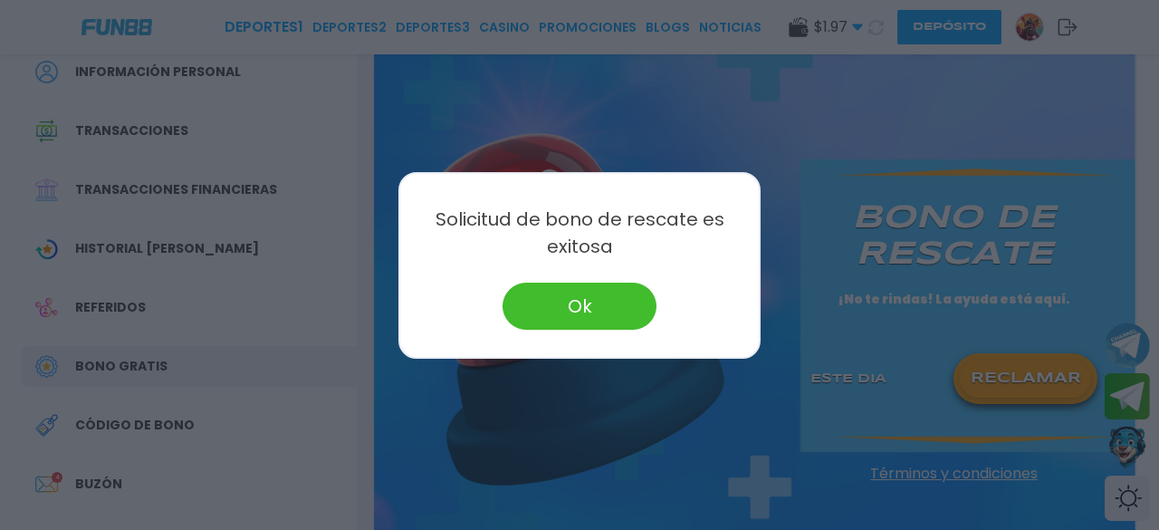
click at [621, 321] on button "Ok" at bounding box center [579, 305] width 154 height 47
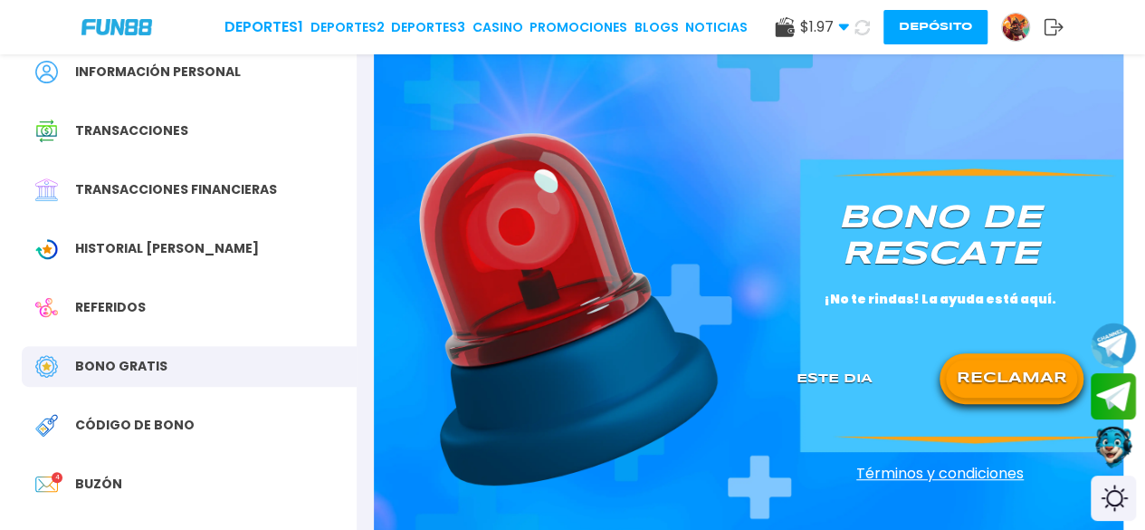
click at [862, 16] on button at bounding box center [862, 27] width 26 height 26
click at [501, 16] on div "Deportes 1 Deportes 2 Deportes 3 CASINO Promociones BLOGS NOTICIAS" at bounding box center [483, 27] width 519 height 22
click at [501, 26] on link "CASINO" at bounding box center [495, 27] width 51 height 19
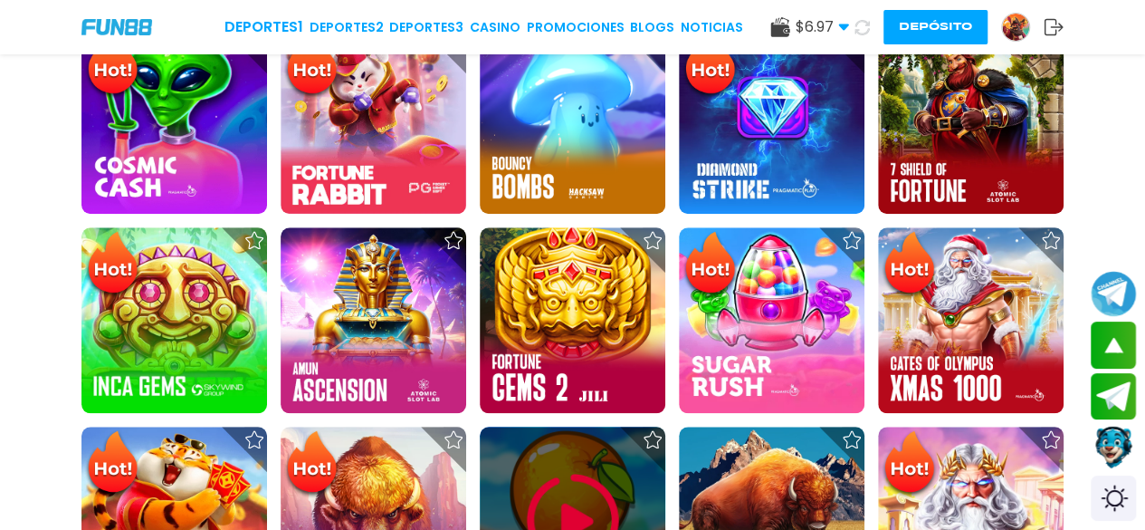
scroll to position [921, 0]
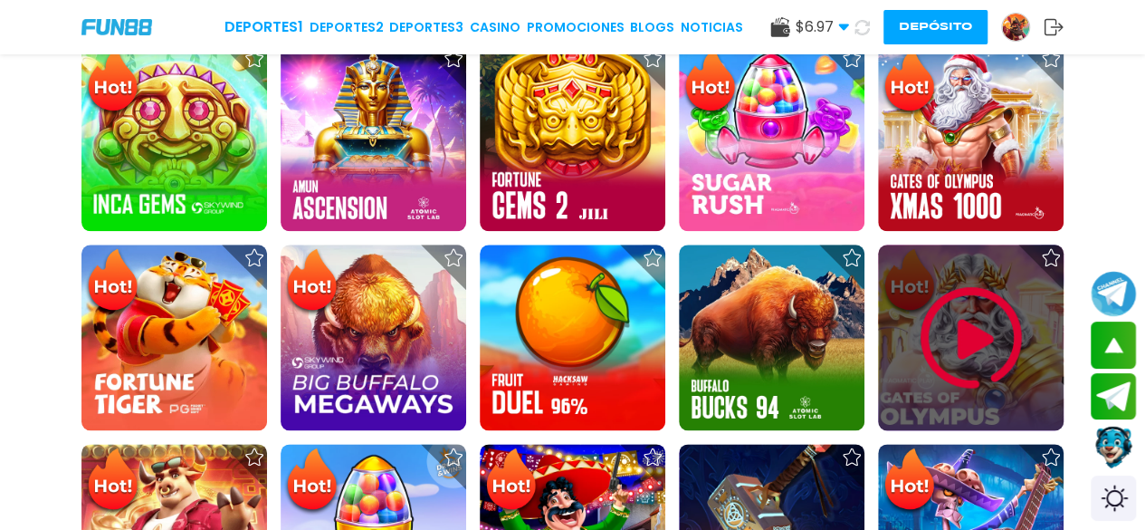
click at [921, 353] on img at bounding box center [971, 337] width 109 height 109
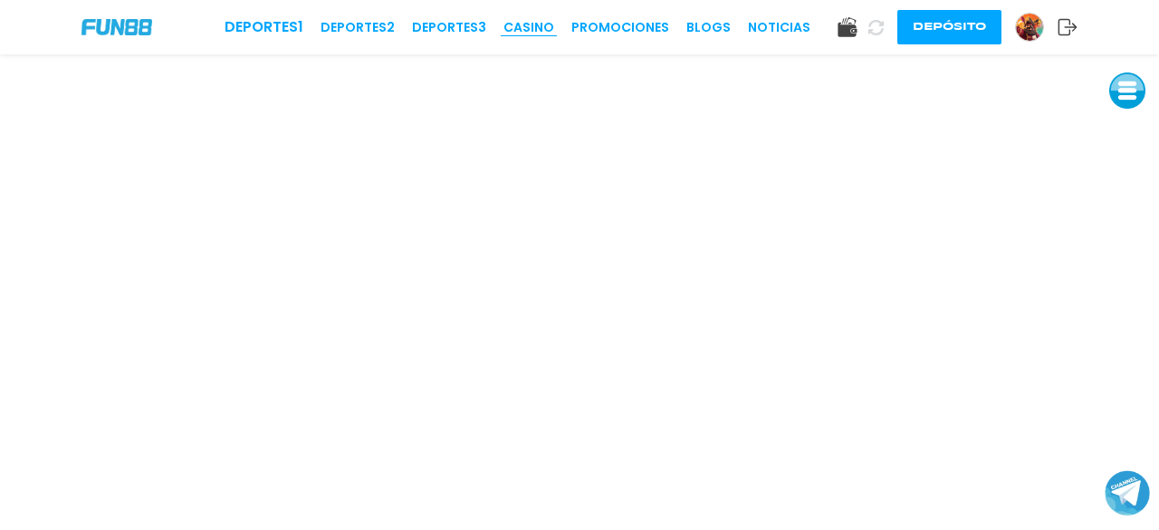
click at [527, 24] on link "CASINO" at bounding box center [528, 27] width 51 height 19
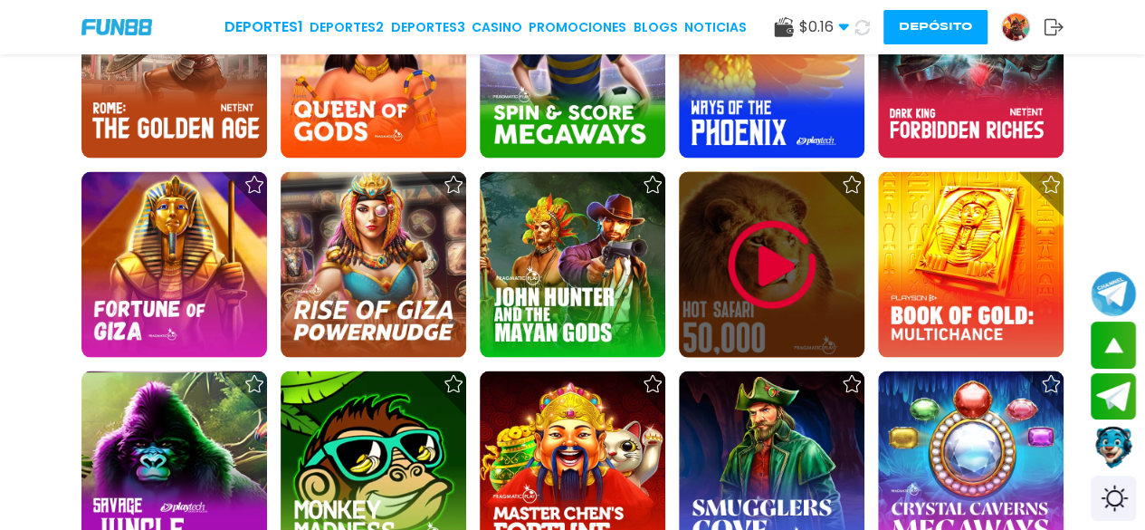
scroll to position [5189, 0]
